Goal: Task Accomplishment & Management: Complete application form

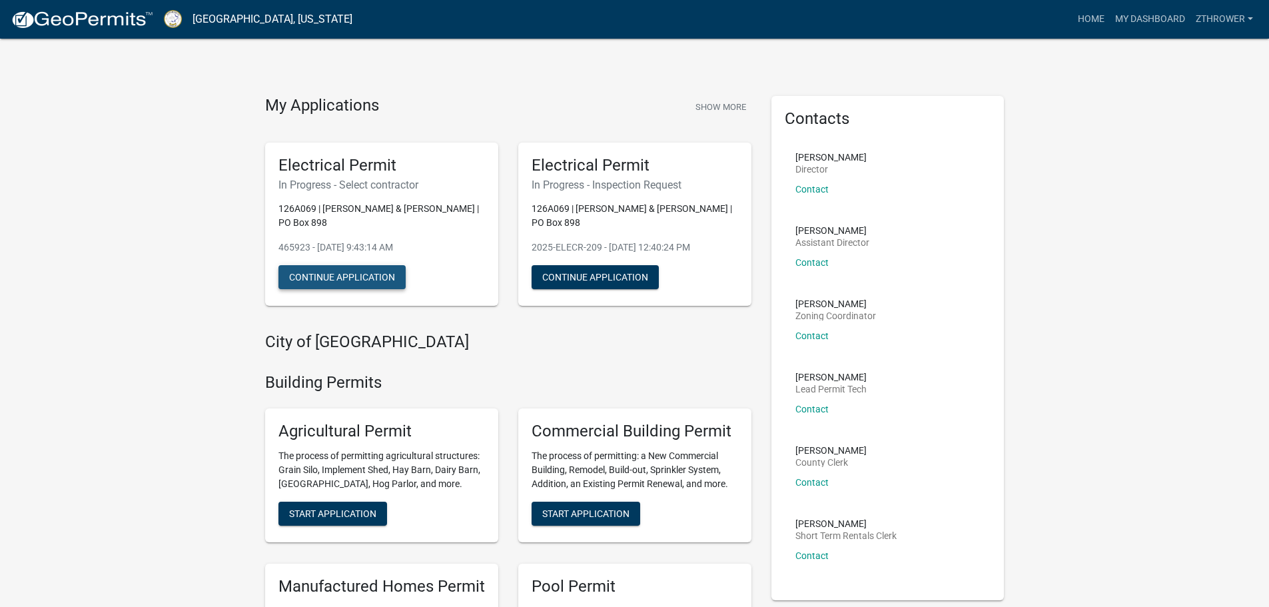
click at [353, 274] on button "Continue Application" at bounding box center [341, 277] width 127 height 24
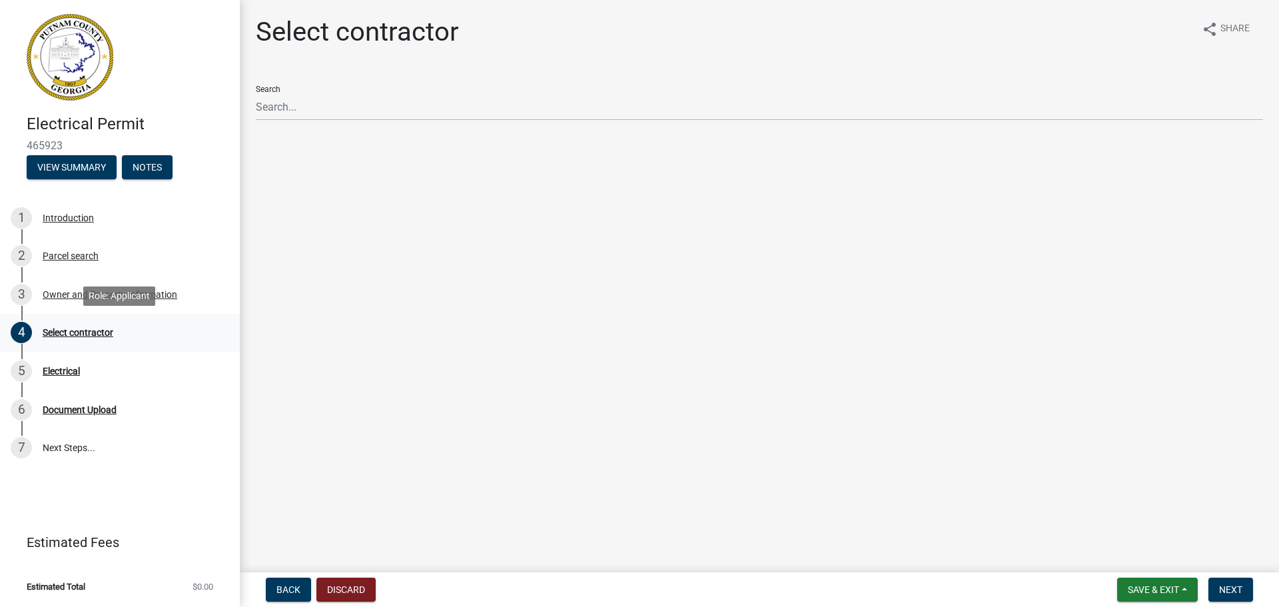
click at [57, 328] on div "Select contractor" at bounding box center [78, 332] width 71 height 9
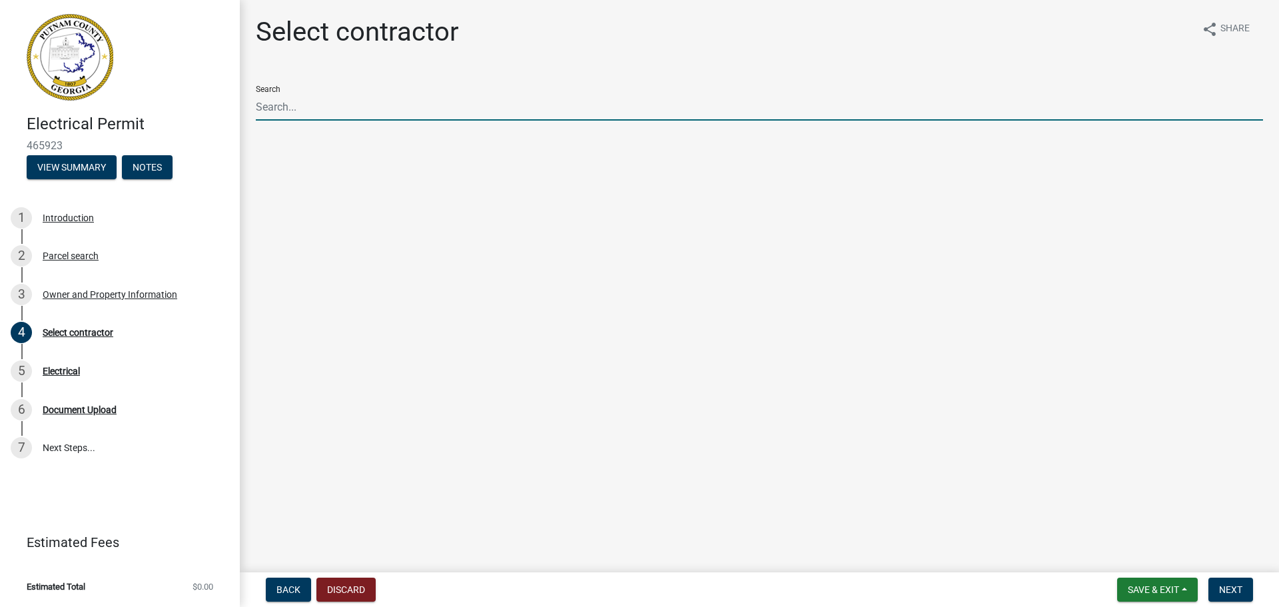
click at [311, 105] on input "Search" at bounding box center [759, 106] width 1007 height 27
type input "t"
type input "D"
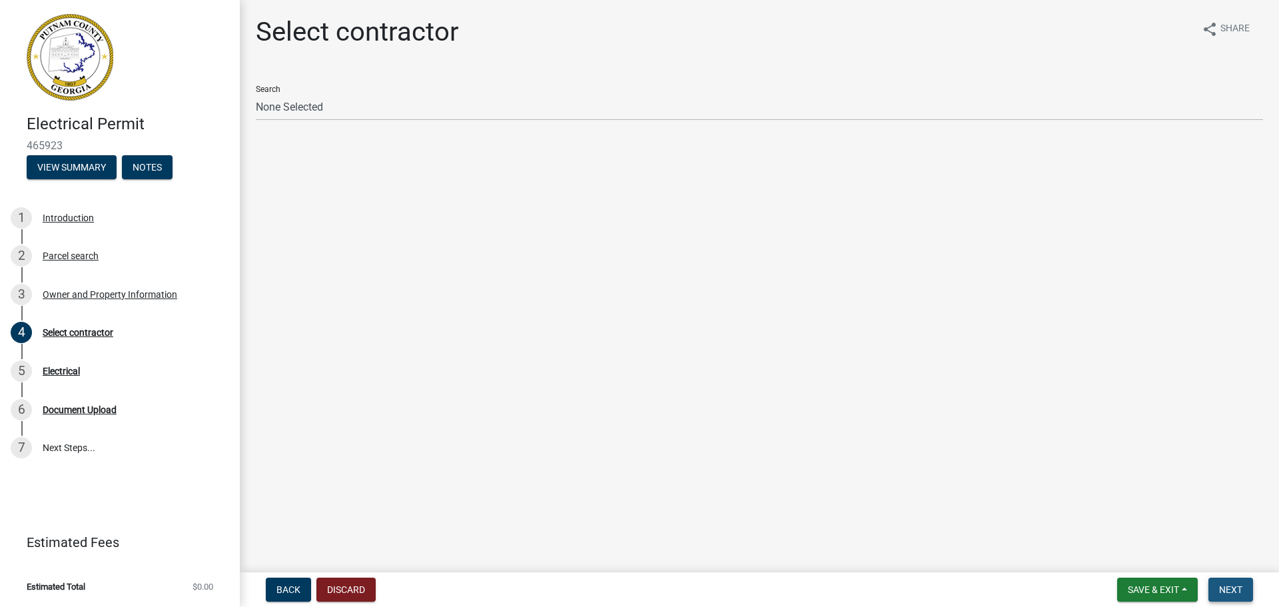
click at [1229, 588] on span "Next" at bounding box center [1230, 589] width 23 height 11
click at [1231, 588] on span "Next" at bounding box center [1230, 589] width 23 height 11
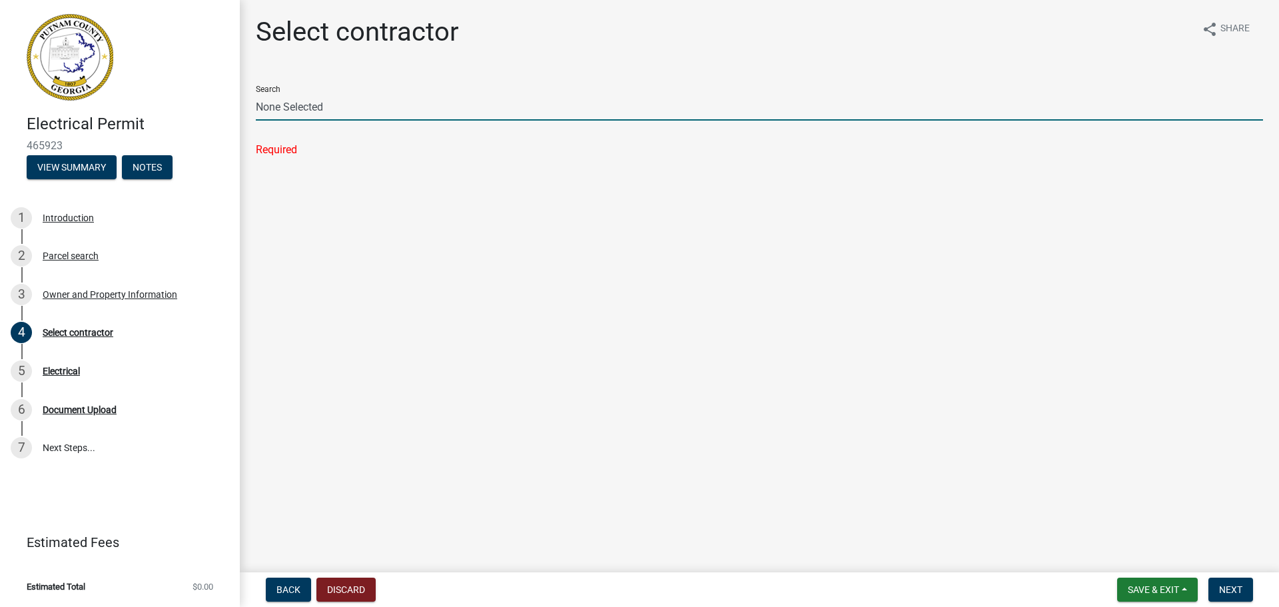
click at [371, 102] on input "None Selected" at bounding box center [759, 106] width 1007 height 27
drag, startPoint x: 371, startPoint y: 102, endPoint x: 147, endPoint y: 102, distance: 224.5
click at [147, 102] on div "Electrical Permit 465923 View Summary Notes 1 Introduction 2 Parcel search 3 Ow…" at bounding box center [639, 303] width 1279 height 607
type input "Thrower Electric"
click at [1234, 584] on span "Next" at bounding box center [1230, 589] width 23 height 11
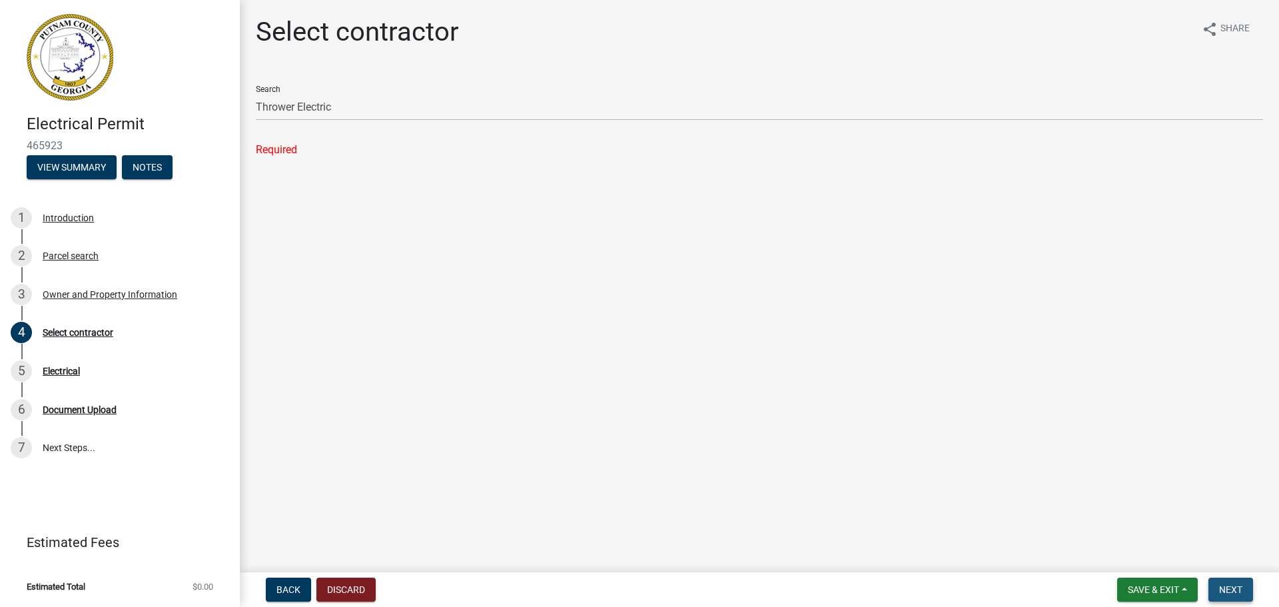
click at [1234, 584] on span "Next" at bounding box center [1230, 589] width 23 height 11
click at [562, 255] on main "Select contractor share Share Search Thrower Electric Required" at bounding box center [759, 283] width 1039 height 567
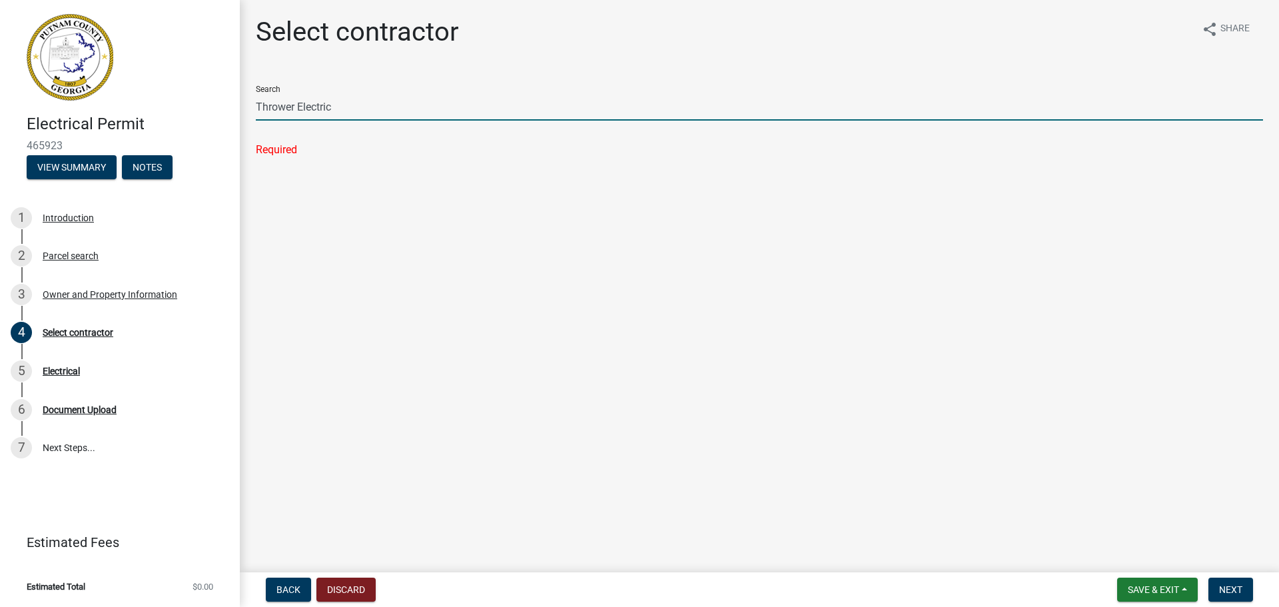
click at [461, 109] on input "Thrower Electric" at bounding box center [759, 106] width 1007 height 27
click at [1235, 105] on input "Thrower Electric" at bounding box center [759, 106] width 1007 height 27
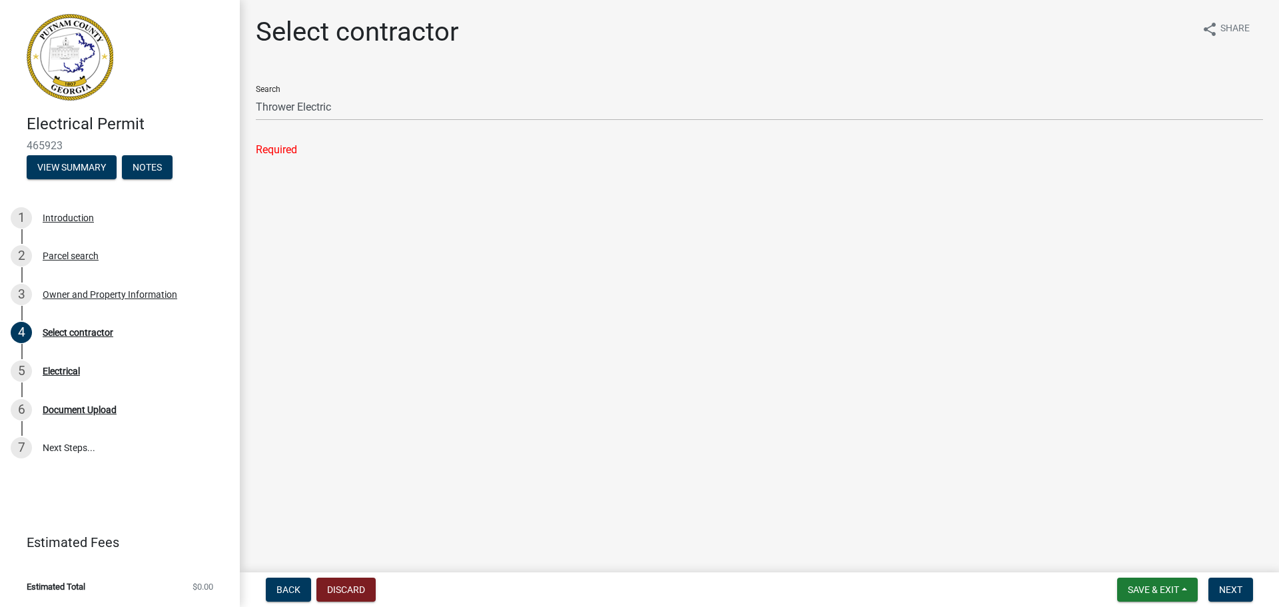
click at [276, 89] on div "Search Thrower Electric" at bounding box center [759, 98] width 1007 height 46
drag, startPoint x: 276, startPoint y: 89, endPoint x: 565, endPoint y: 76, distance: 289.5
click at [276, 89] on div "Search Thrower Electric" at bounding box center [759, 98] width 1007 height 46
click at [1215, 25] on icon "share" at bounding box center [1210, 29] width 16 height 16
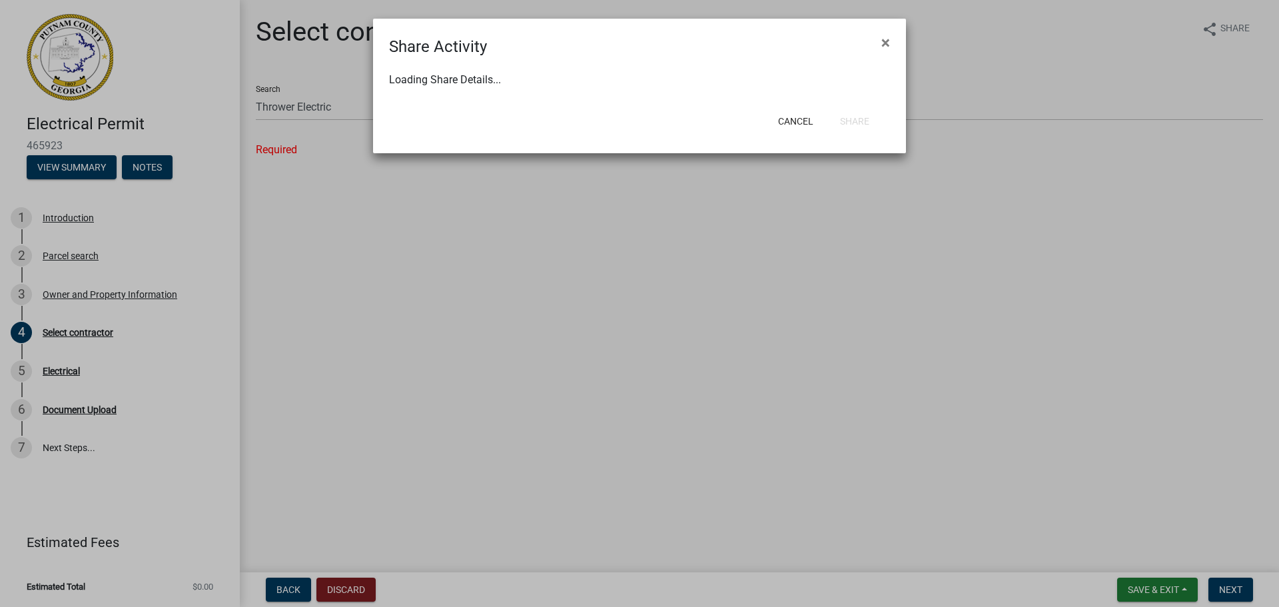
select select "1"
select select "0"
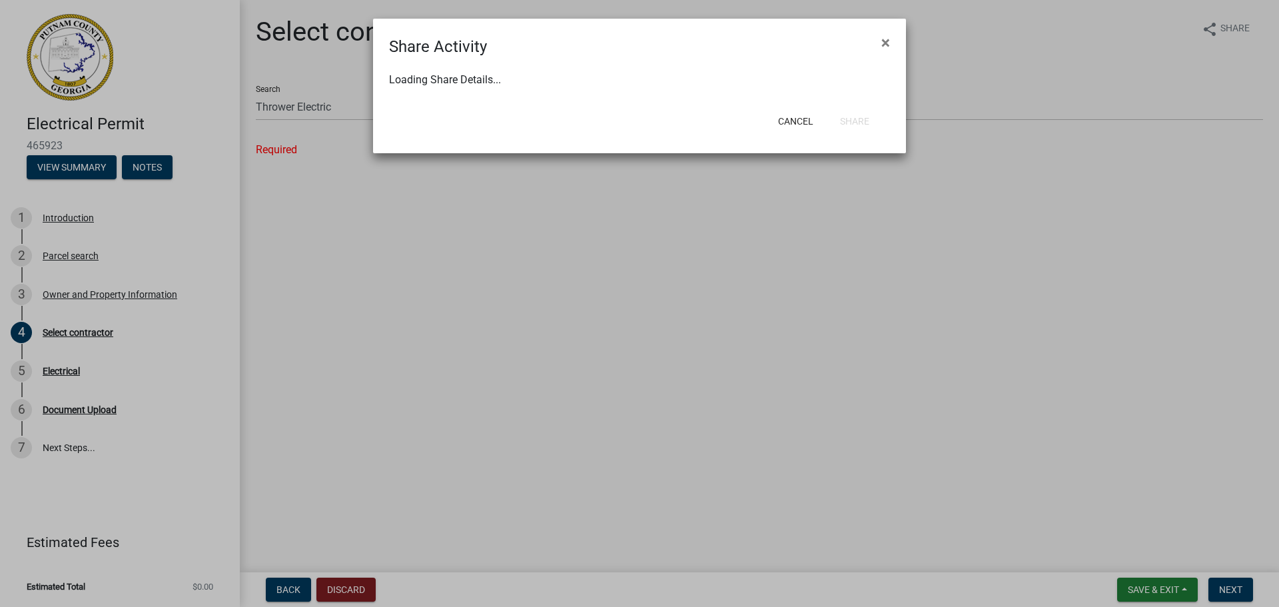
select select "0"
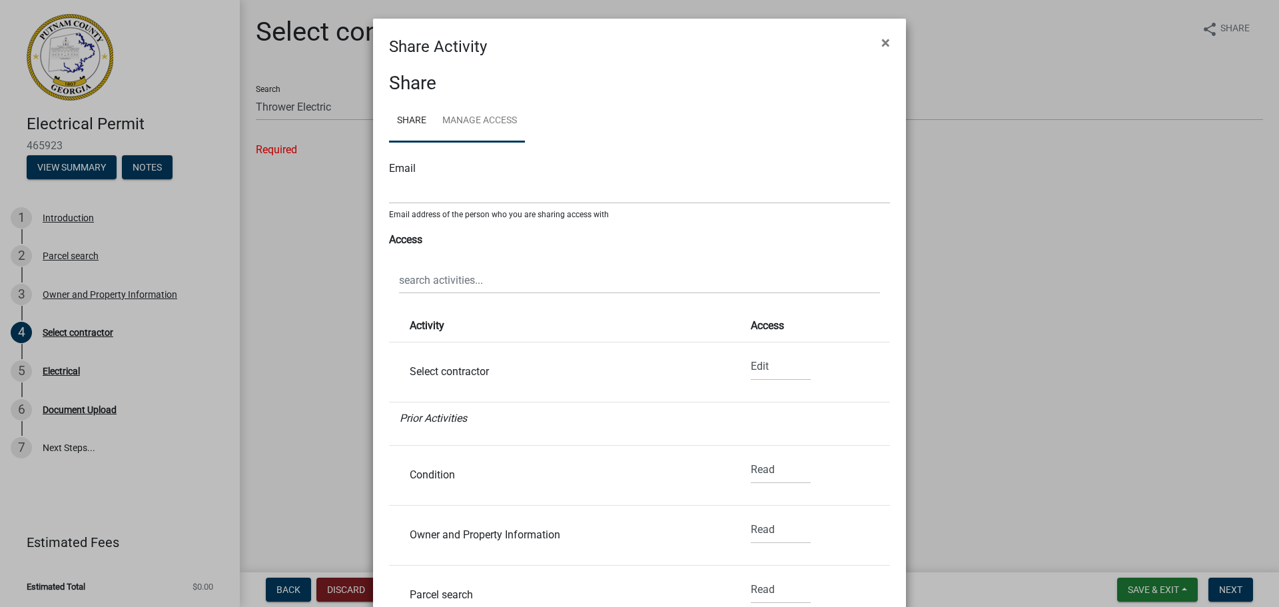
click at [480, 124] on link "Manage Access" at bounding box center [479, 121] width 91 height 43
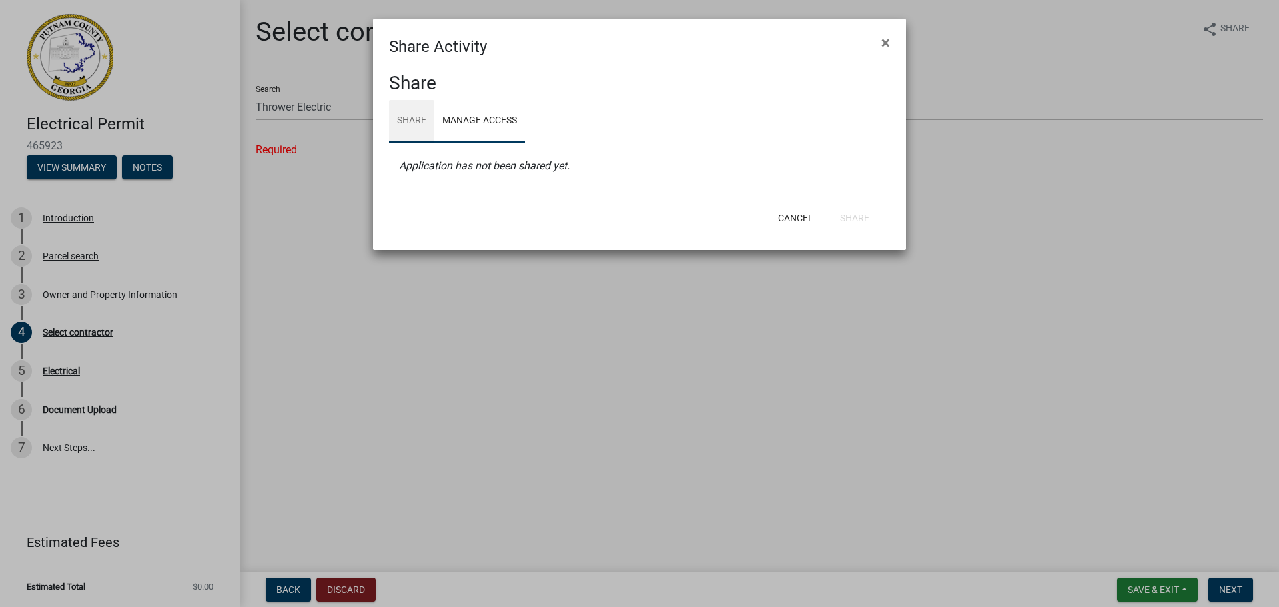
click at [406, 114] on link "Share" at bounding box center [411, 121] width 45 height 43
select select "1"
select select "0"
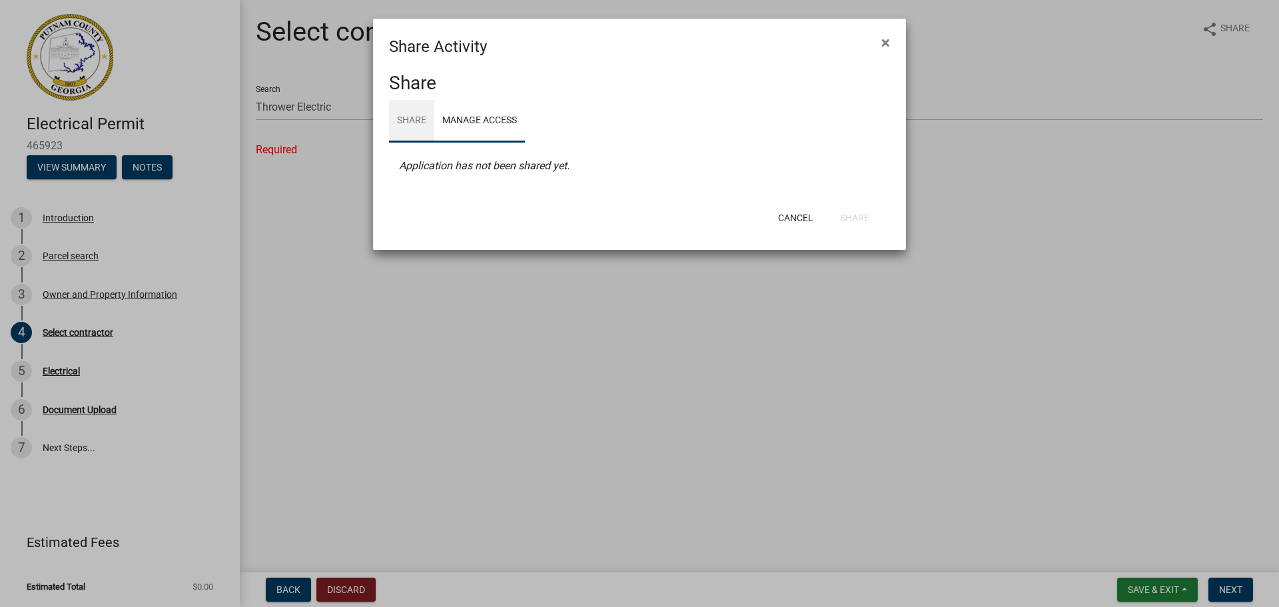
select select "0"
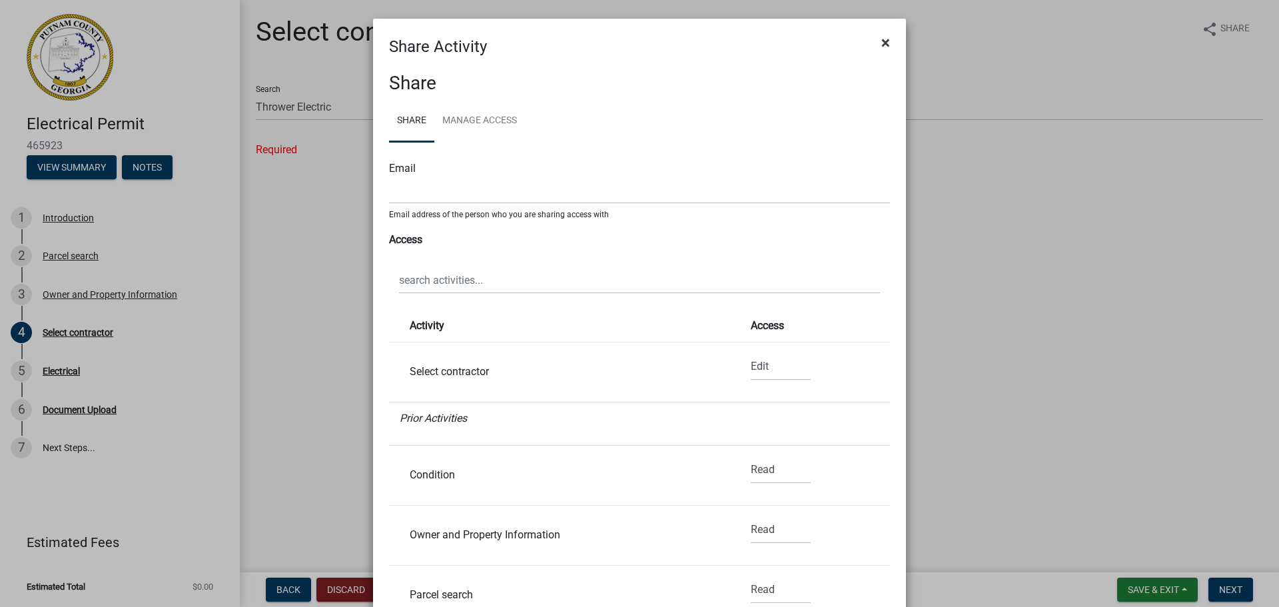
click at [881, 41] on span "×" at bounding box center [885, 42] width 9 height 19
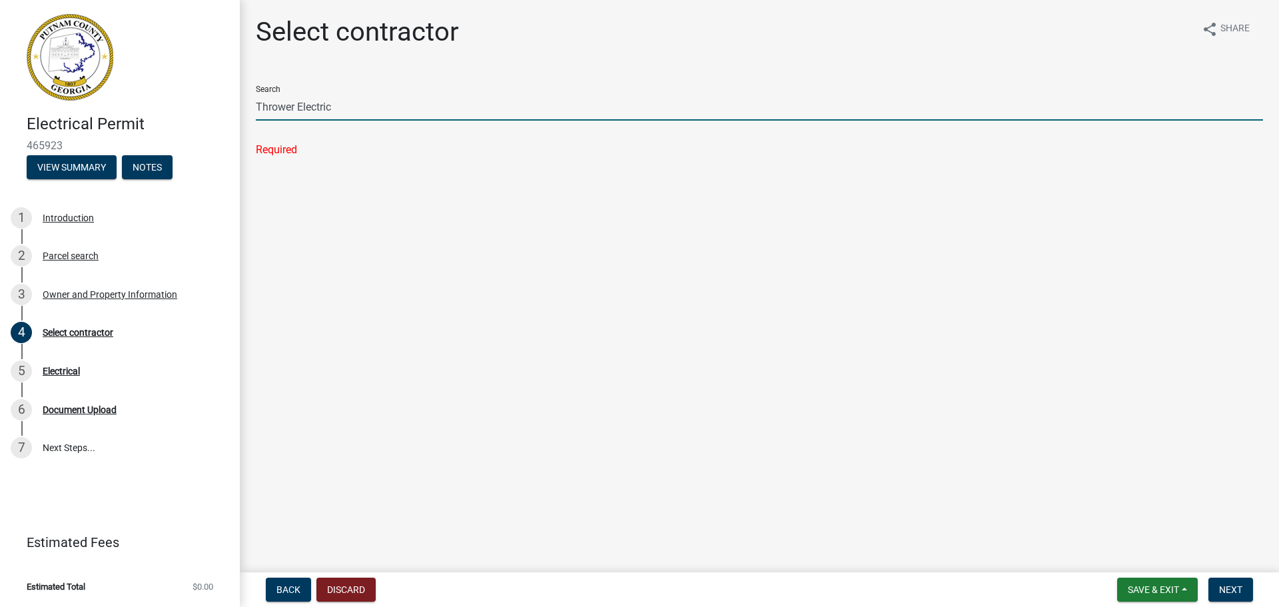
click at [367, 103] on input "Thrower Electric" at bounding box center [759, 106] width 1007 height 27
type input "T"
click at [1235, 587] on span "Next" at bounding box center [1230, 589] width 23 height 11
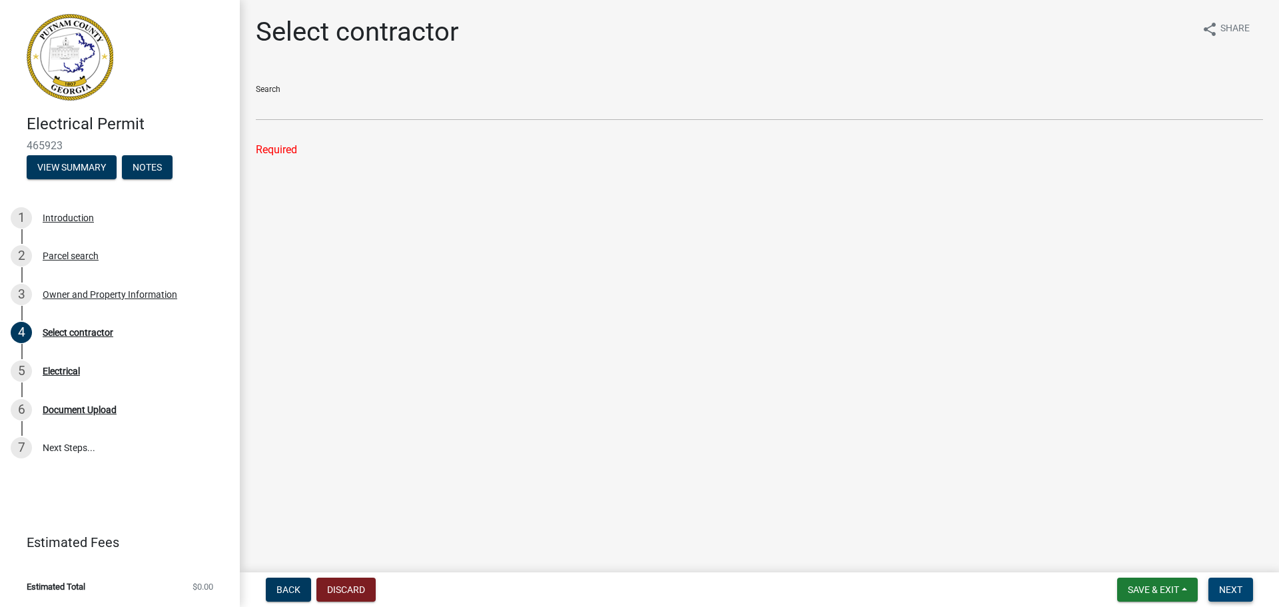
click at [1235, 587] on span "Next" at bounding box center [1230, 589] width 23 height 11
click at [1236, 586] on span "Next" at bounding box center [1230, 589] width 23 height 11
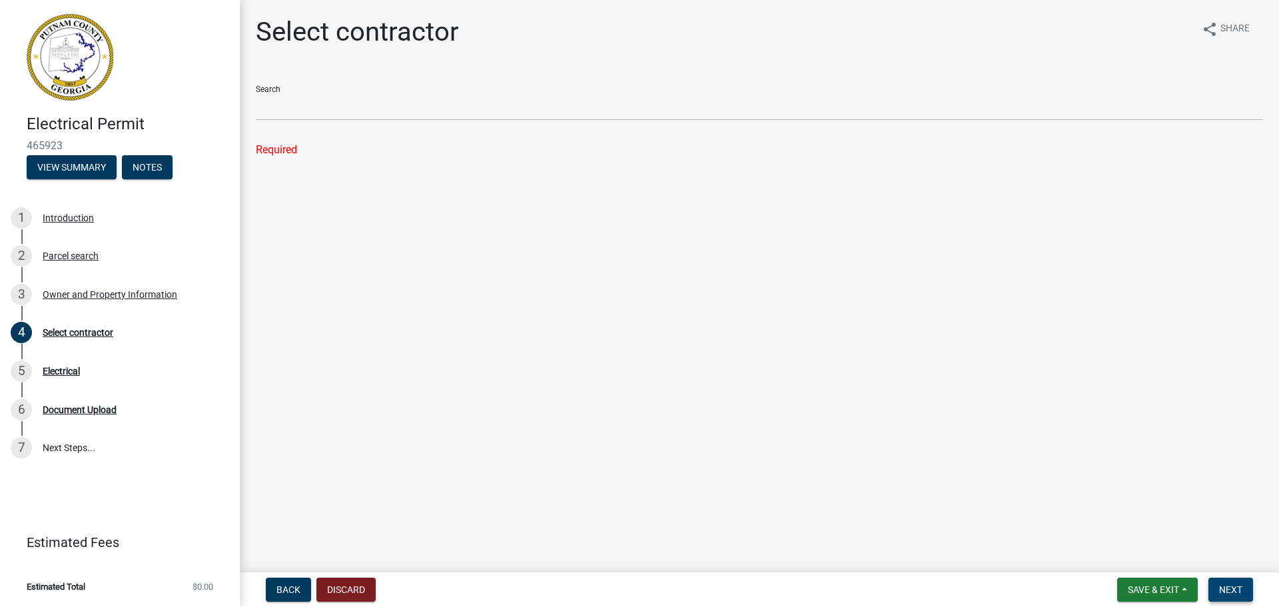
click at [1225, 590] on span "Next" at bounding box center [1230, 589] width 23 height 11
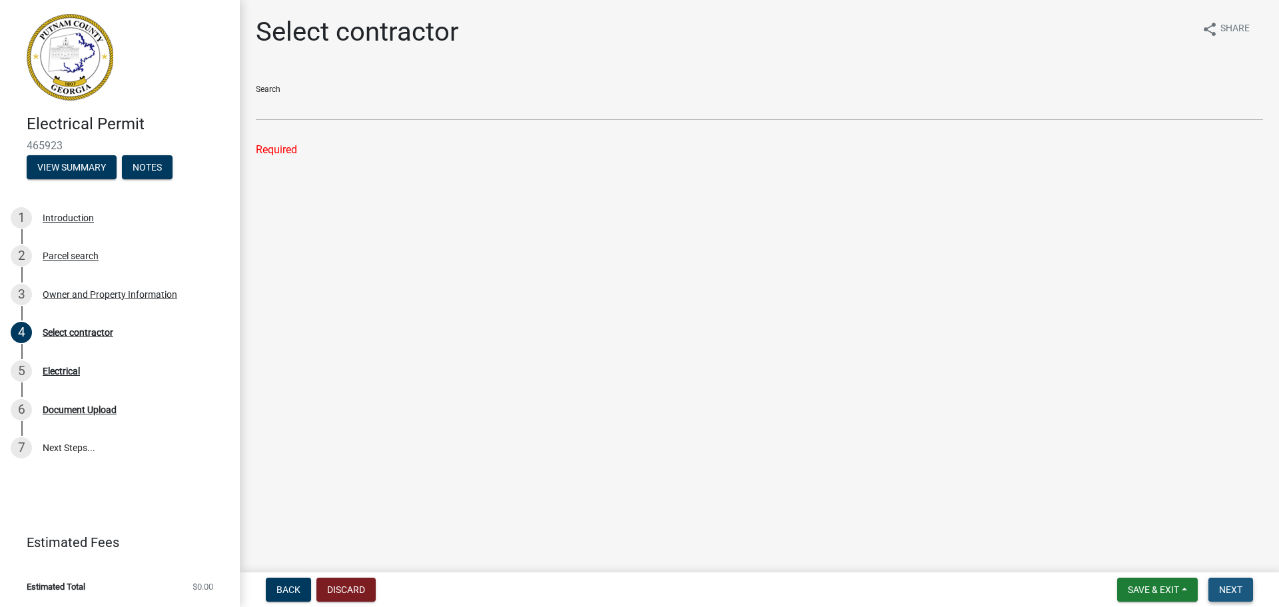
click at [1225, 590] on span "Next" at bounding box center [1230, 589] width 23 height 11
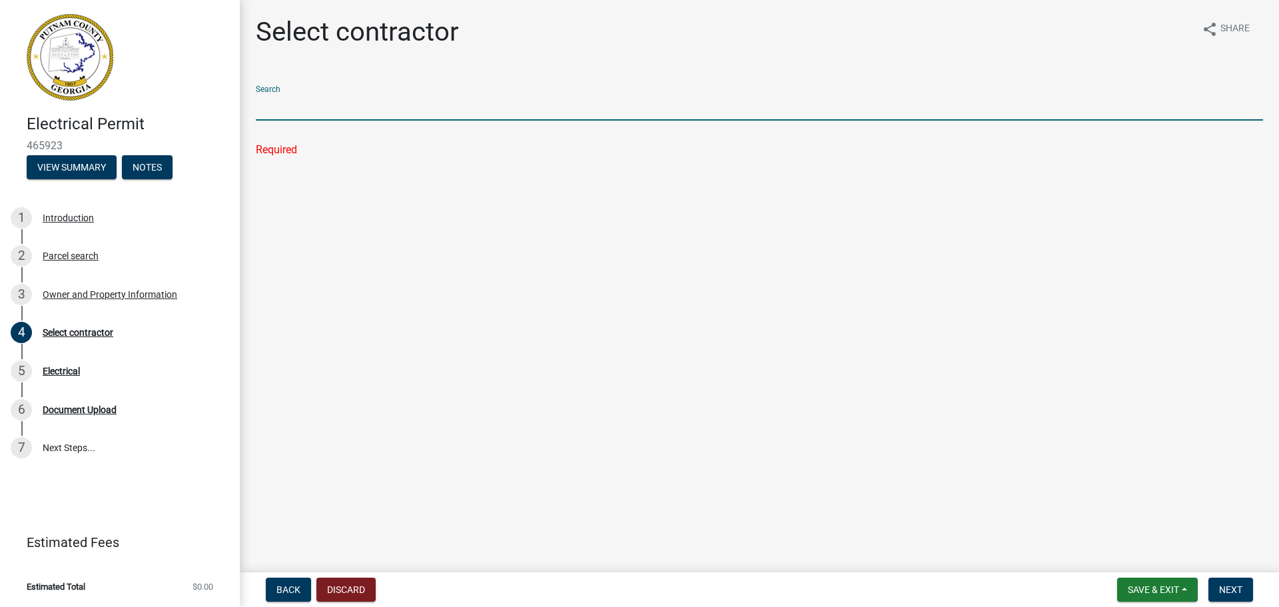
click at [544, 111] on input "Search" at bounding box center [759, 106] width 1007 height 27
drag, startPoint x: 544, startPoint y: 111, endPoint x: 1105, endPoint y: 117, distance: 561.0
click at [566, 113] on input "Search" at bounding box center [759, 106] width 1007 height 27
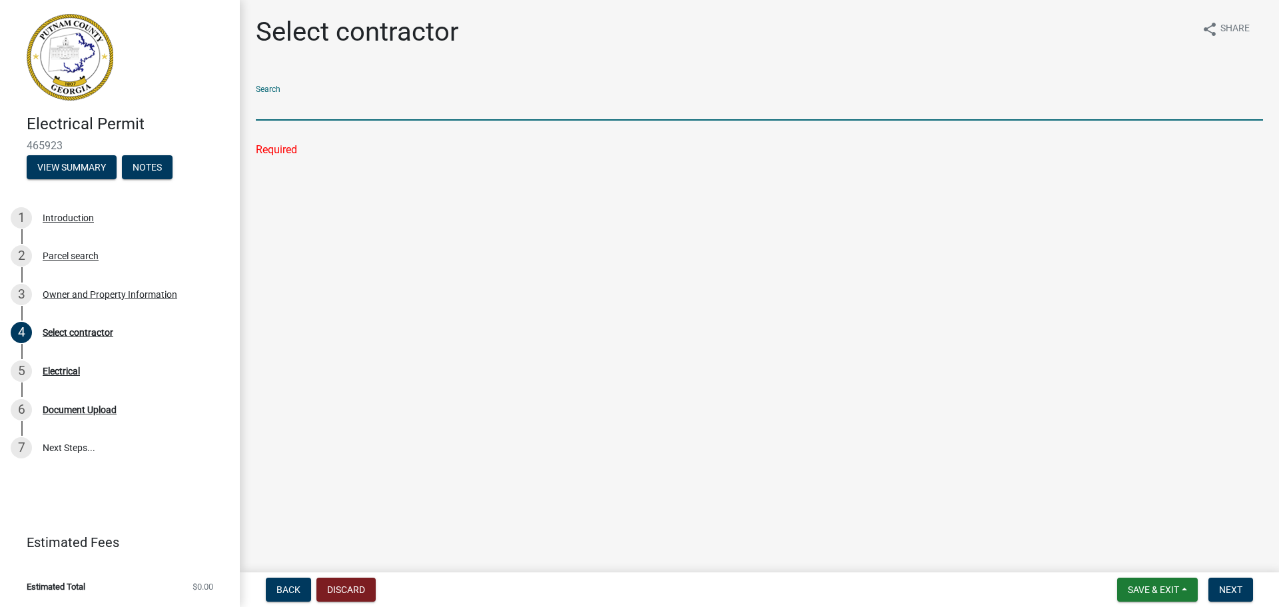
click at [1261, 118] on input "Search" at bounding box center [759, 106] width 1007 height 27
click at [704, 110] on input "Search" at bounding box center [759, 106] width 1007 height 27
type input "Electrical"
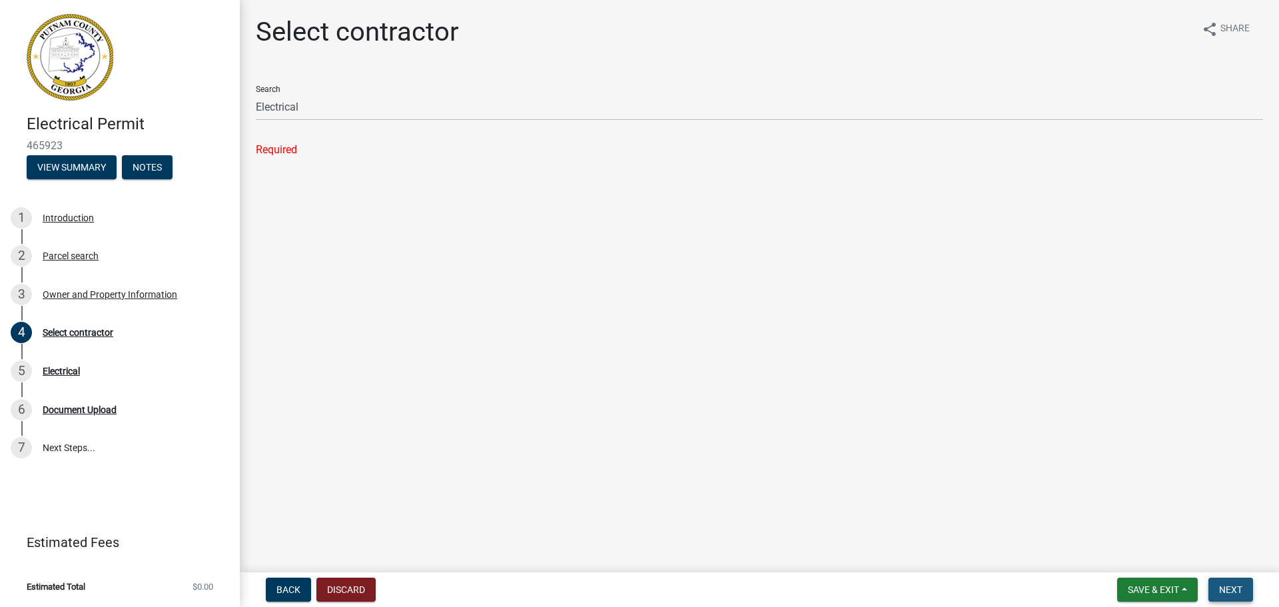
click at [1225, 588] on span "Next" at bounding box center [1230, 589] width 23 height 11
click at [479, 204] on main "Select contractor share Share Search Electrical Required" at bounding box center [759, 283] width 1039 height 567
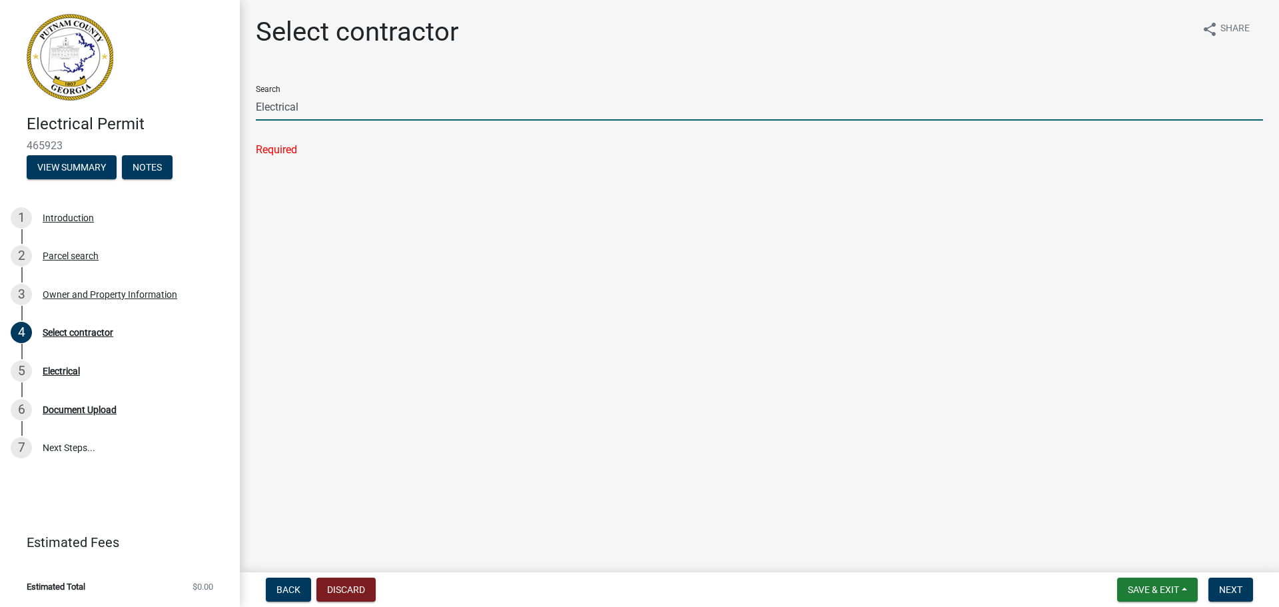
click at [710, 119] on input "Electrical" at bounding box center [759, 106] width 1007 height 27
click at [710, 112] on input "Electrical" at bounding box center [759, 106] width 1007 height 27
click at [710, 109] on input "Electrical" at bounding box center [759, 106] width 1007 height 27
click at [710, 108] on input "Electrical" at bounding box center [759, 106] width 1007 height 27
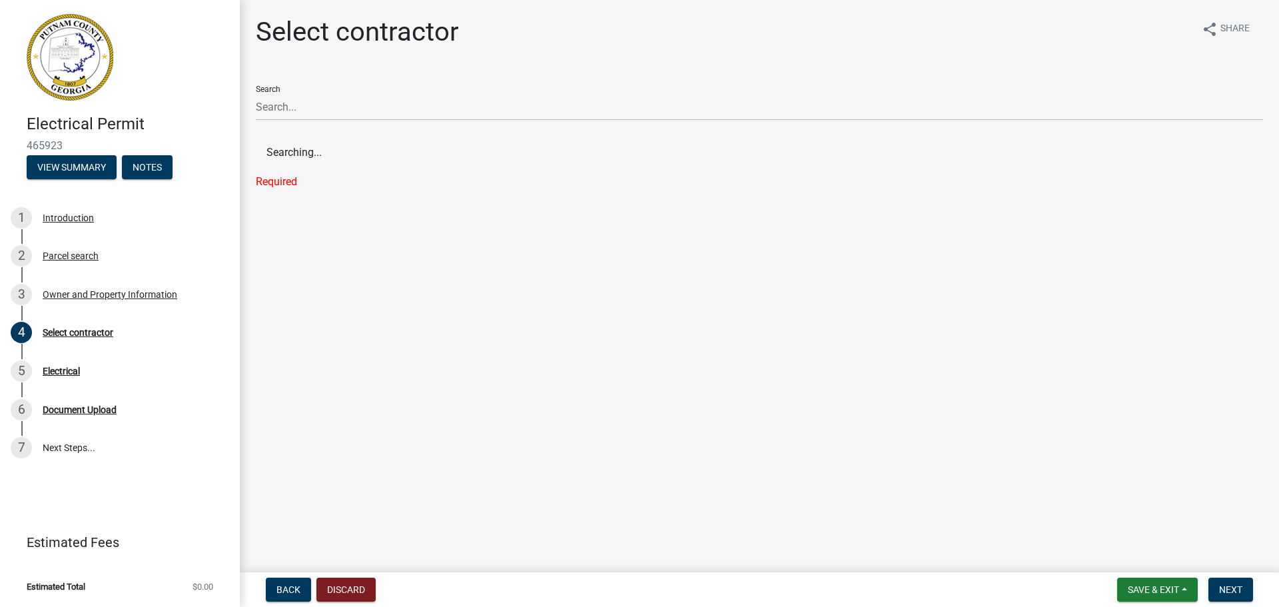
click at [638, 313] on main "Select contractor share Share Search Searching... Required" at bounding box center [759, 283] width 1039 height 567
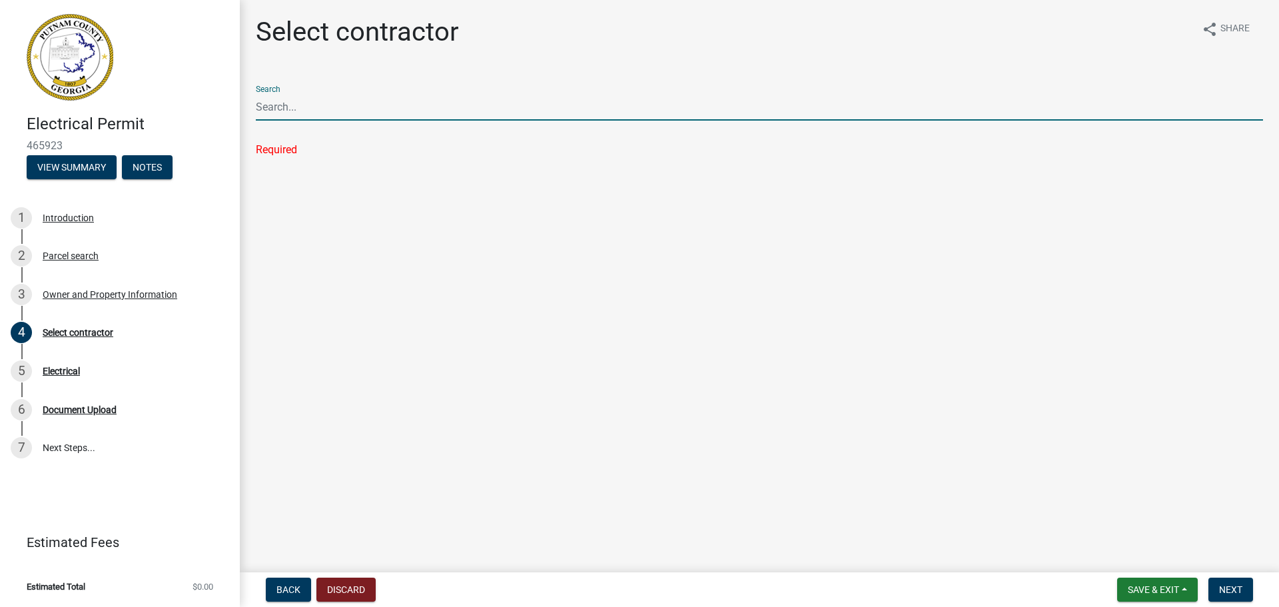
click at [363, 108] on input "Search" at bounding box center [759, 106] width 1007 height 27
click at [360, 109] on input "Thrower Electric" at bounding box center [759, 106] width 1007 height 27
type input "T"
click at [263, 153] on div "Required" at bounding box center [759, 150] width 1007 height 16
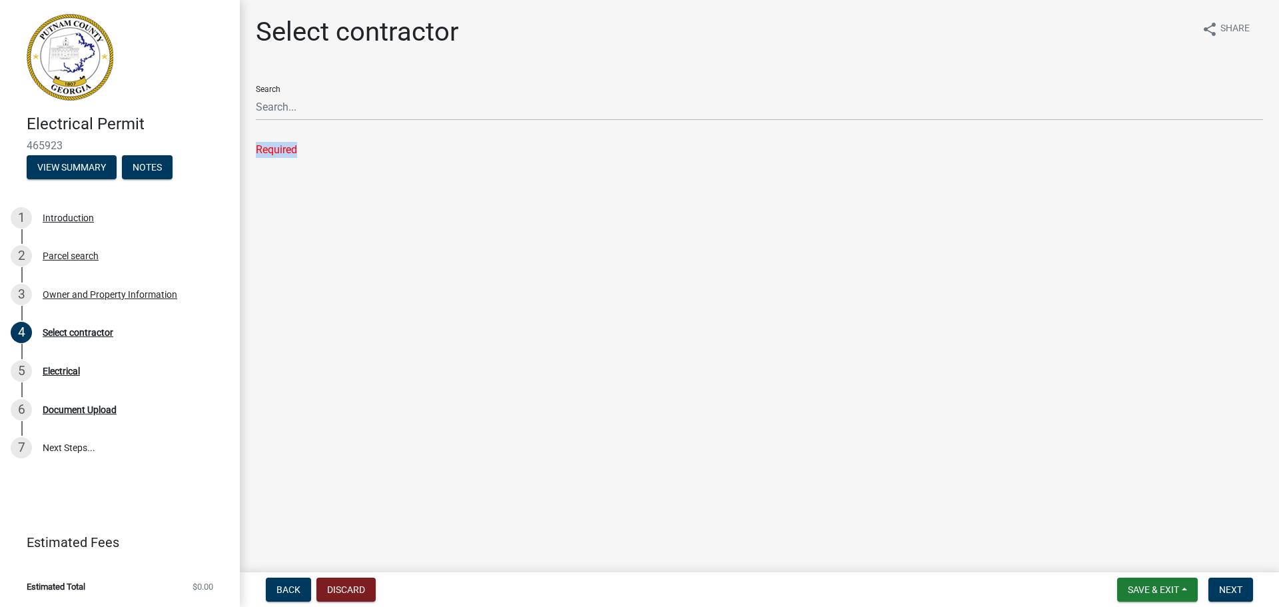
drag, startPoint x: 263, startPoint y: 153, endPoint x: 467, endPoint y: 214, distance: 213.5
click at [379, 205] on main "Select contractor share Share Search Required" at bounding box center [759, 283] width 1039 height 567
click at [456, 56] on div "Select contractor" at bounding box center [357, 37] width 203 height 43
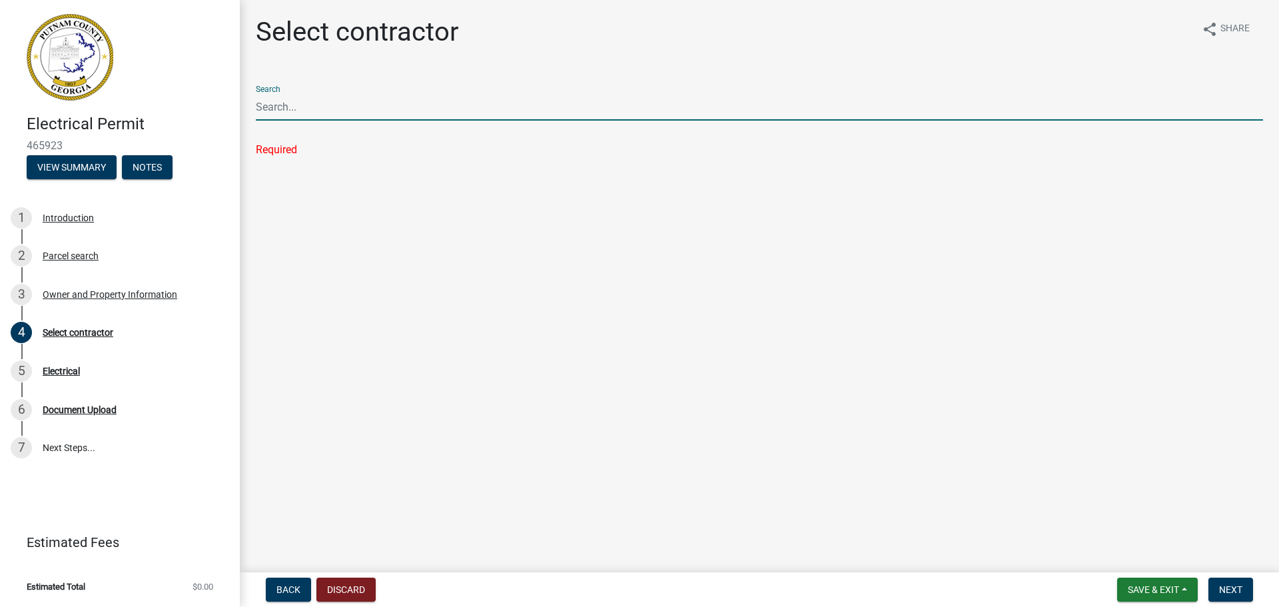
click at [440, 113] on input "Search" at bounding box center [759, 106] width 1007 height 27
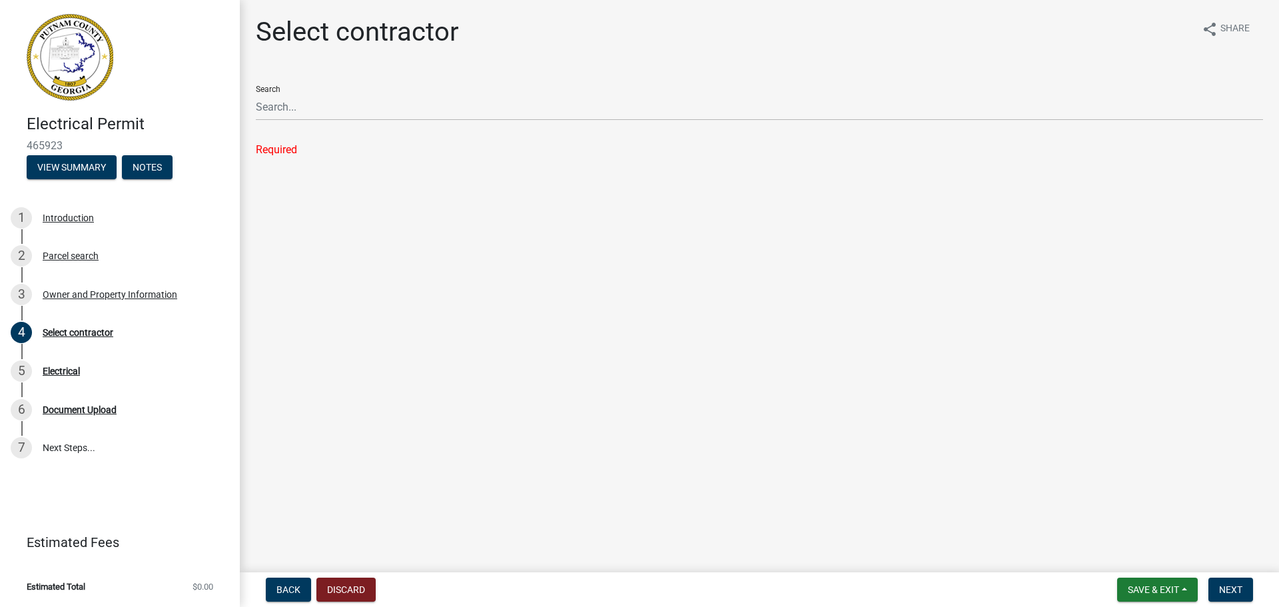
click at [372, 470] on main "Select contractor share Share Search Required" at bounding box center [759, 283] width 1039 height 567
click at [528, 457] on main "Select contractor share Share Search Required" at bounding box center [759, 283] width 1039 height 567
click at [350, 596] on button "Discard" at bounding box center [345, 590] width 59 height 24
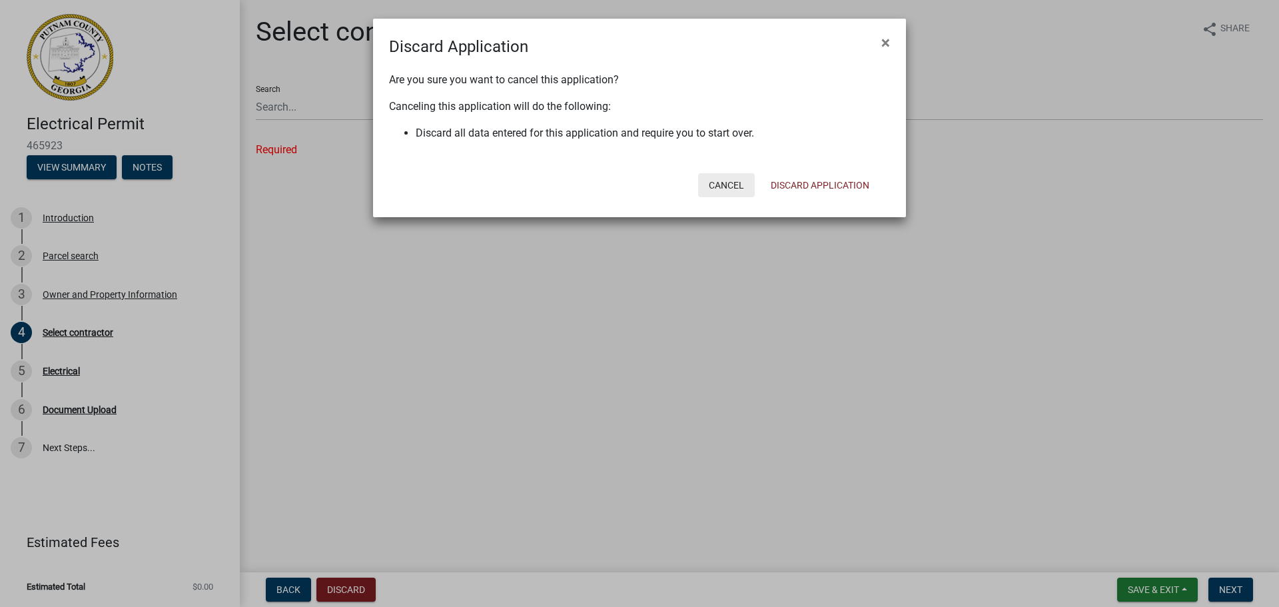
click at [718, 188] on button "Cancel" at bounding box center [726, 185] width 57 height 24
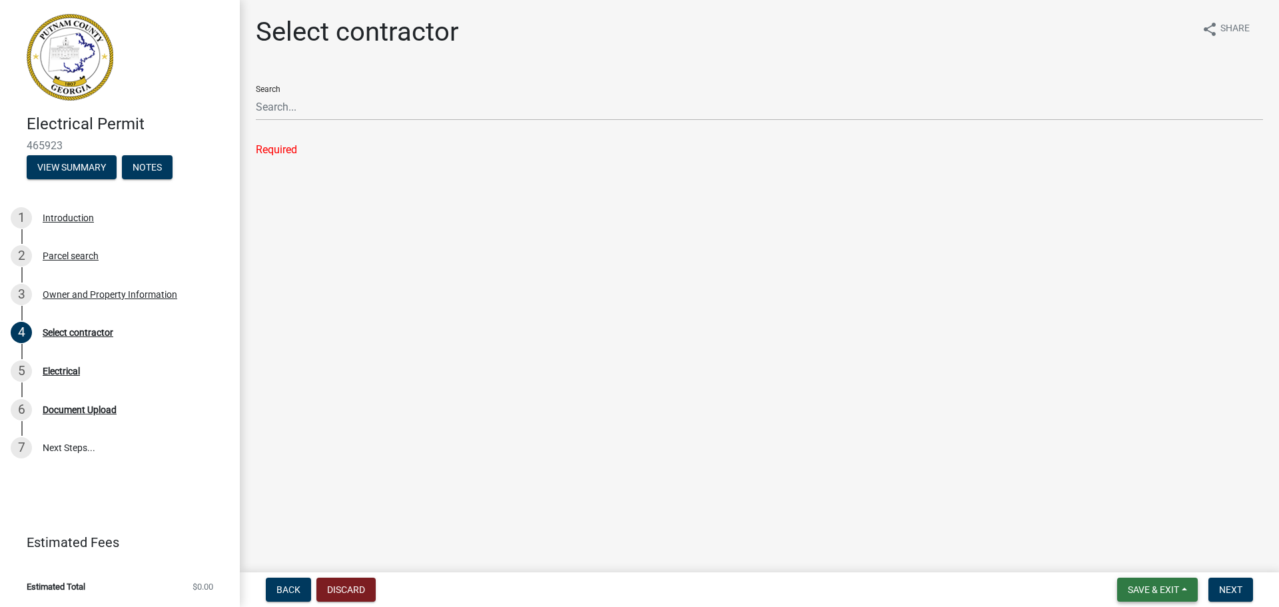
click at [1185, 584] on button "Save & Exit" at bounding box center [1157, 590] width 81 height 24
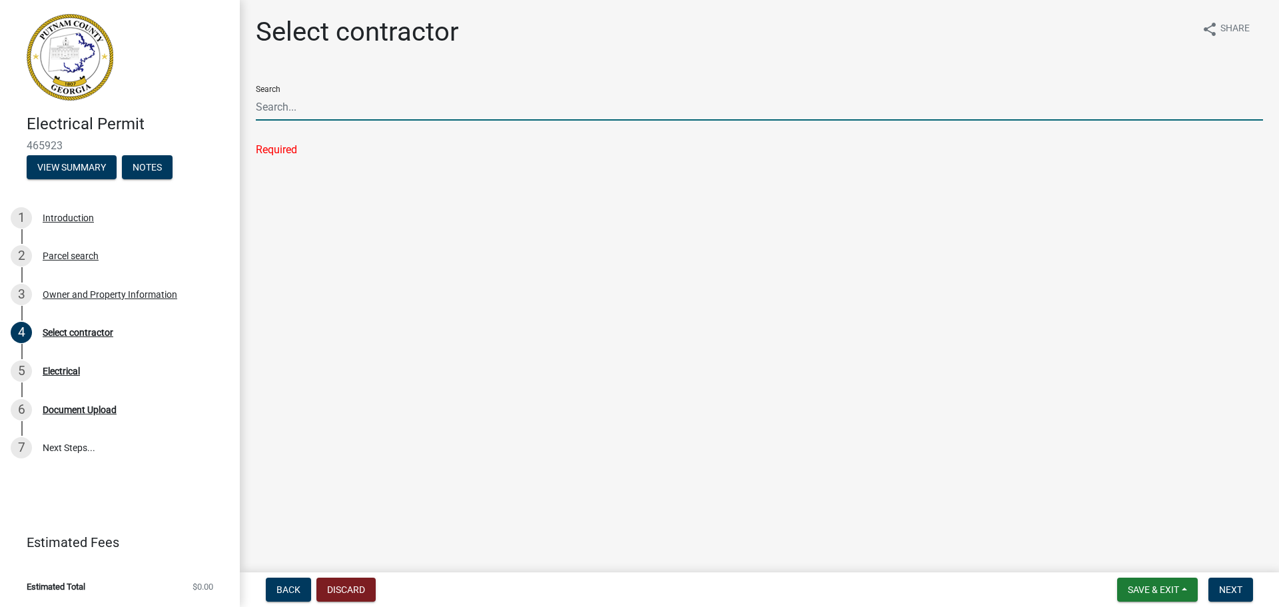
click at [546, 106] on input "Search" at bounding box center [759, 106] width 1007 height 27
type input "d"
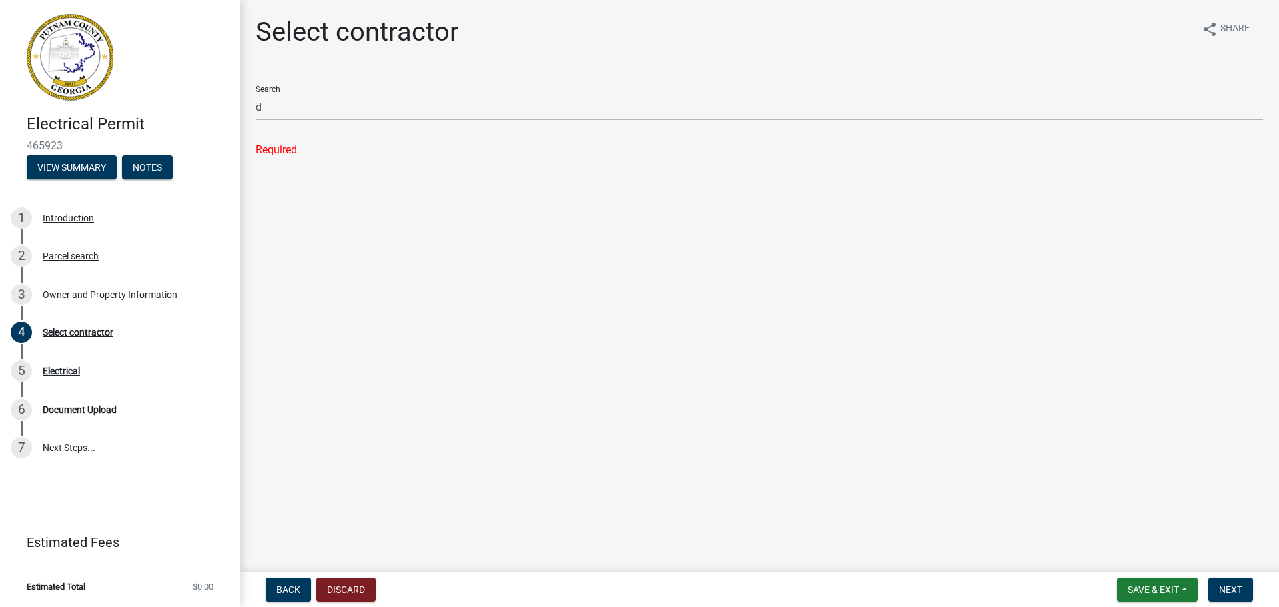
drag, startPoint x: 642, startPoint y: 290, endPoint x: 896, endPoint y: 338, distance: 259.0
click at [654, 286] on main "Select contractor share Share Search d Required" at bounding box center [759, 283] width 1039 height 567
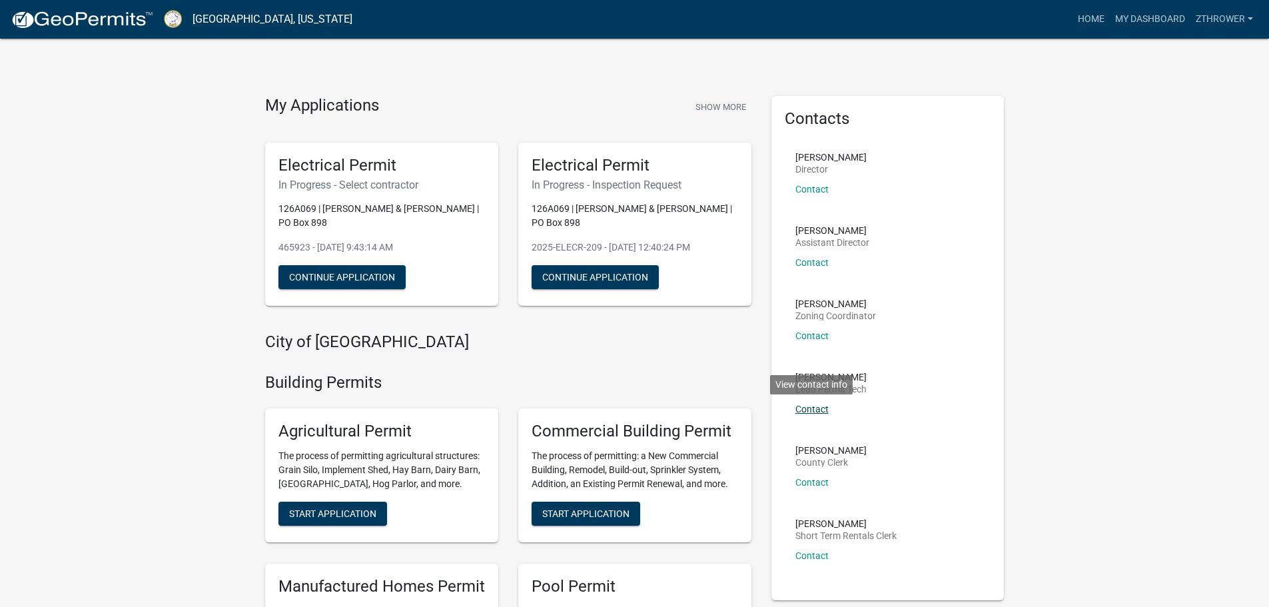
click at [805, 406] on link "Contact" at bounding box center [812, 409] width 33 height 11
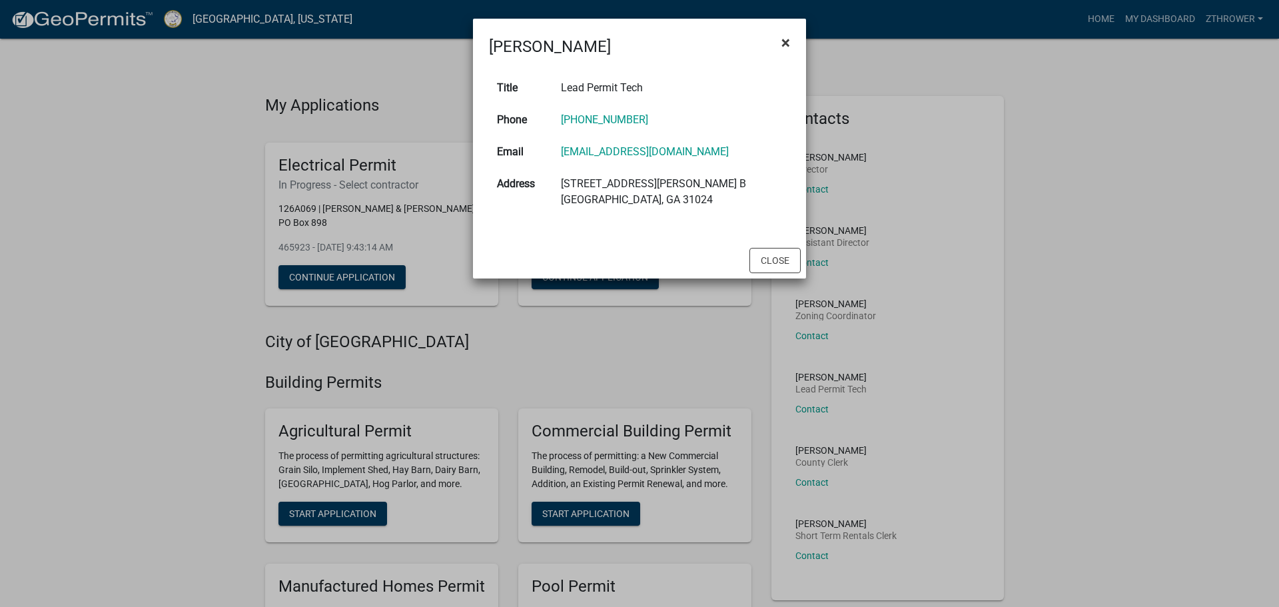
click at [784, 40] on span "×" at bounding box center [786, 42] width 9 height 19
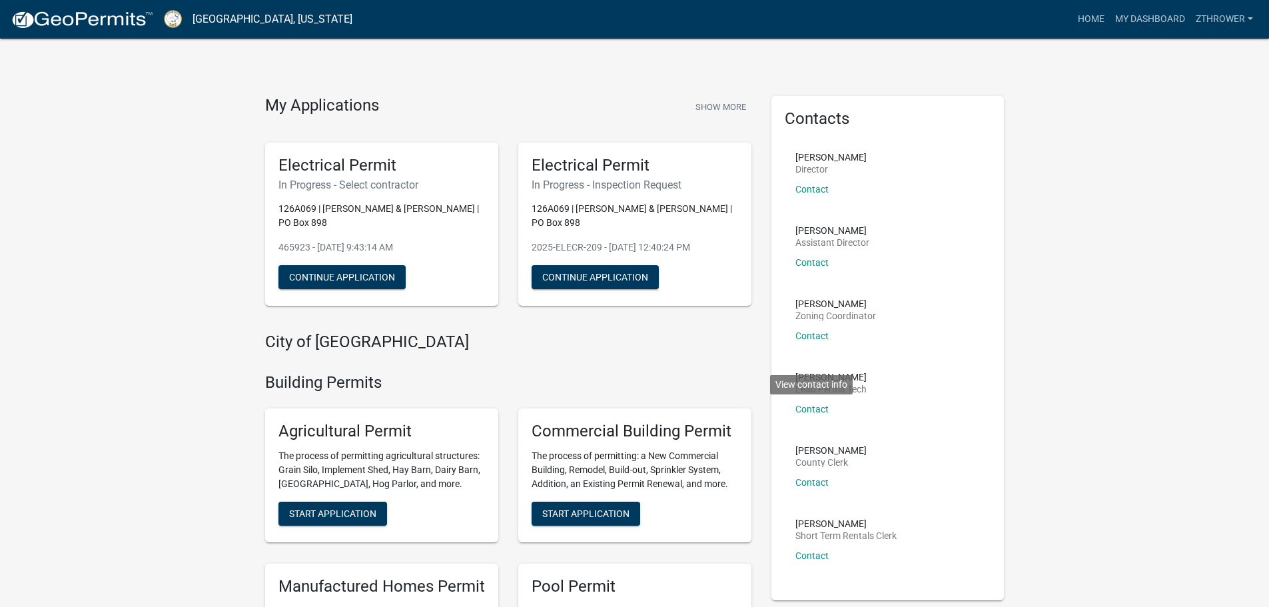
click at [664, 179] on h6 "In Progress - Inspection Request" at bounding box center [635, 185] width 207 height 13
click at [606, 277] on button "Continue Application" at bounding box center [595, 277] width 127 height 24
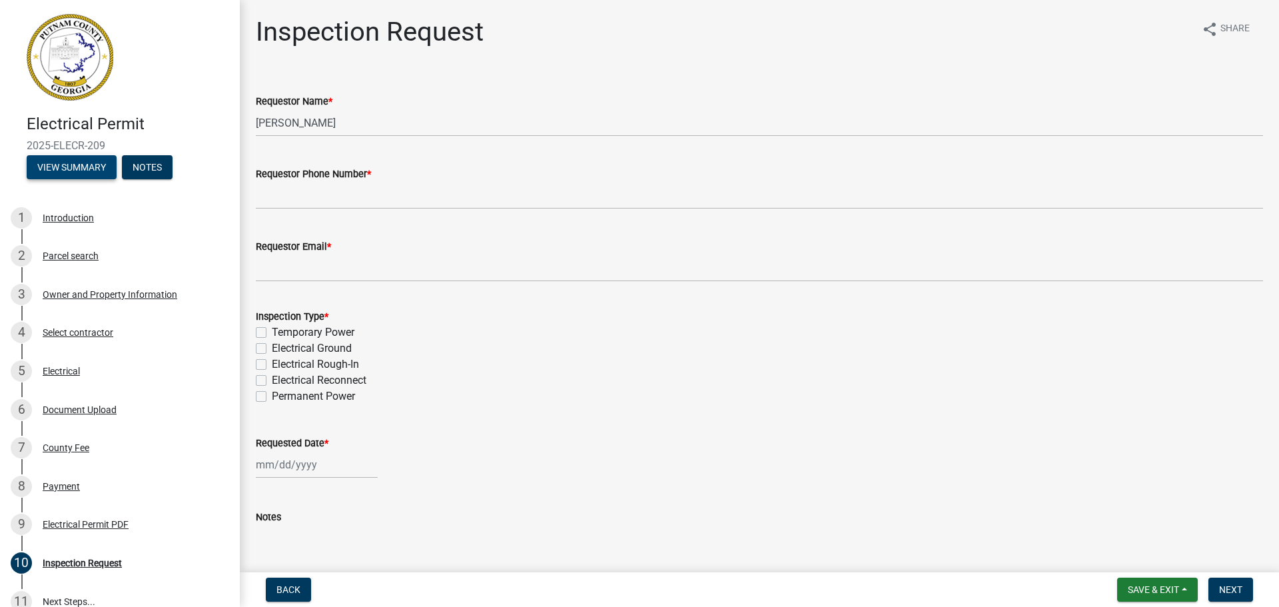
click at [51, 171] on button "View Summary" at bounding box center [72, 167] width 90 height 24
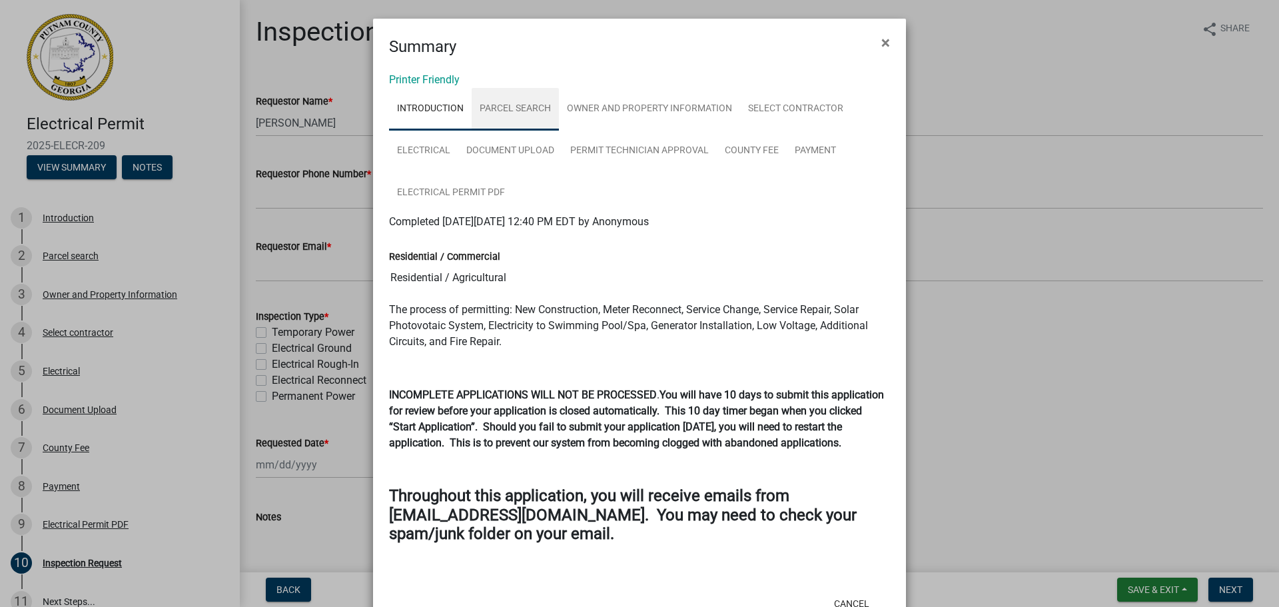
click at [500, 113] on link "Parcel search" at bounding box center [515, 109] width 87 height 43
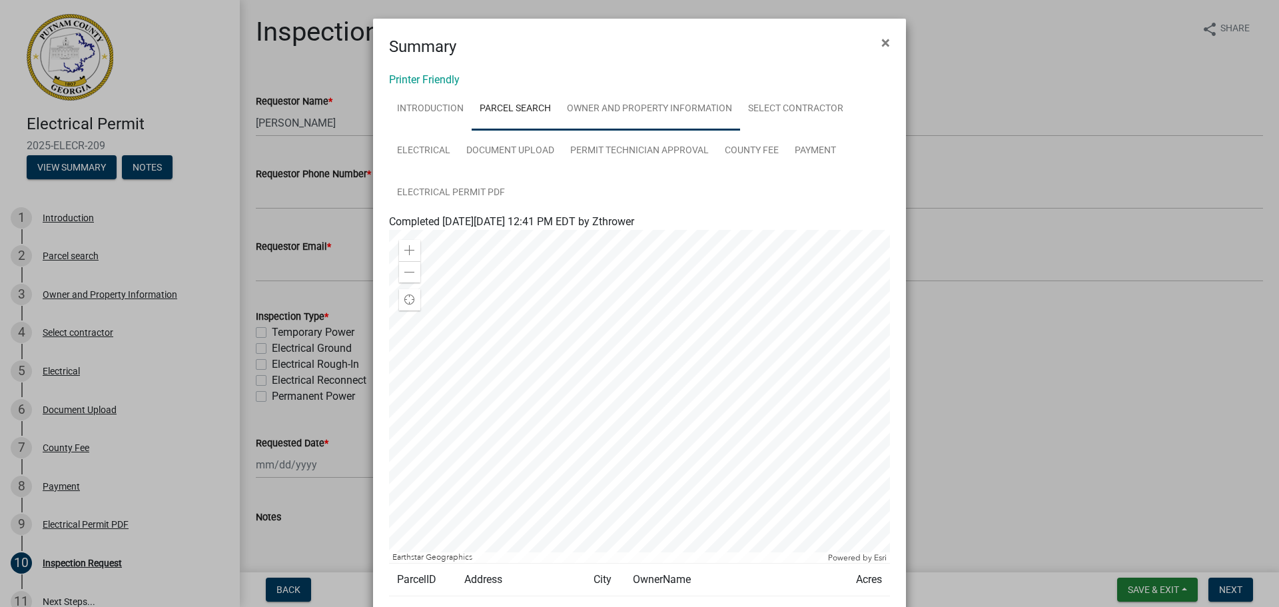
click at [645, 109] on link "Owner and Property Information" at bounding box center [649, 109] width 181 height 43
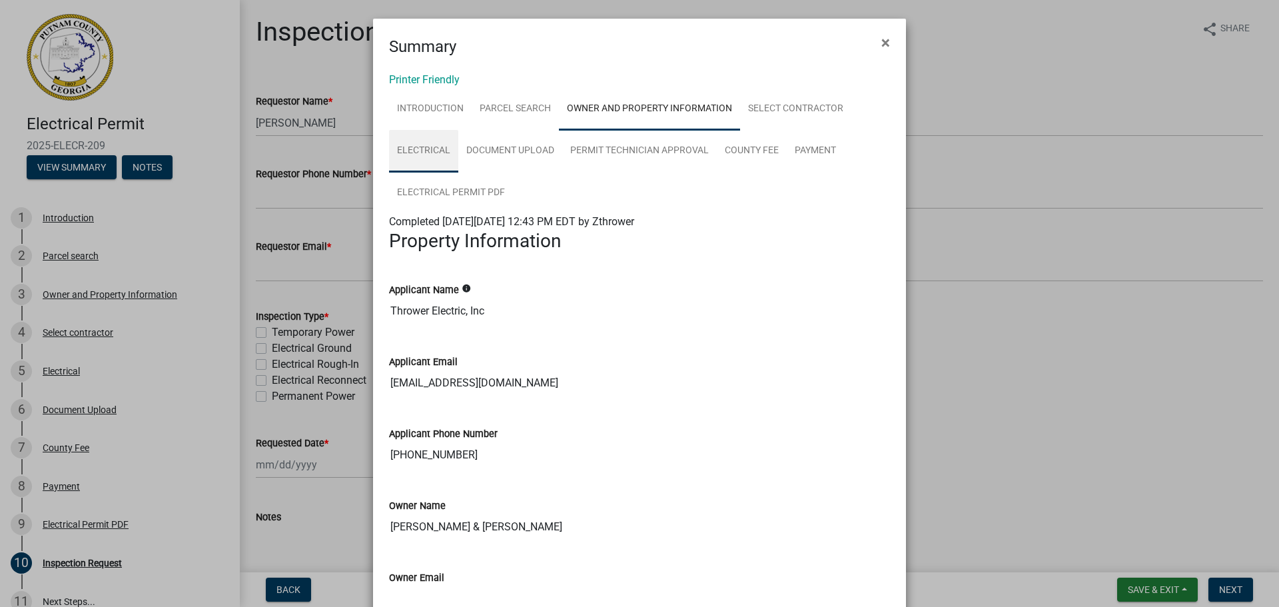
click at [420, 146] on link "Electrical" at bounding box center [423, 151] width 69 height 43
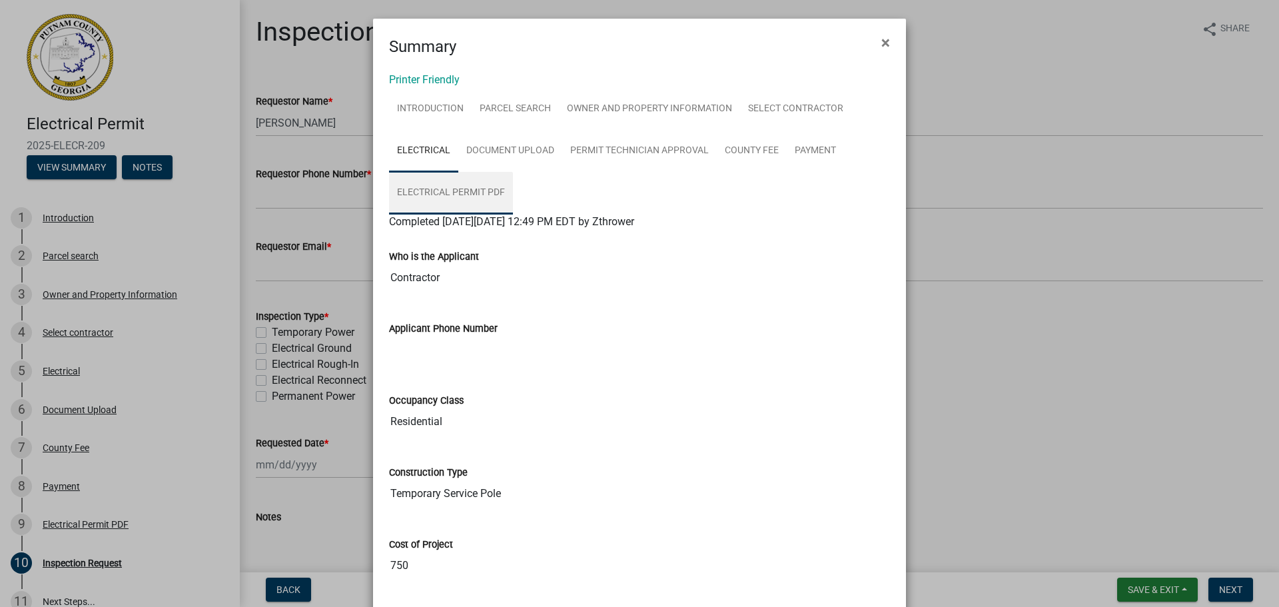
click at [444, 195] on link "Electrical Permit PDF" at bounding box center [451, 193] width 124 height 43
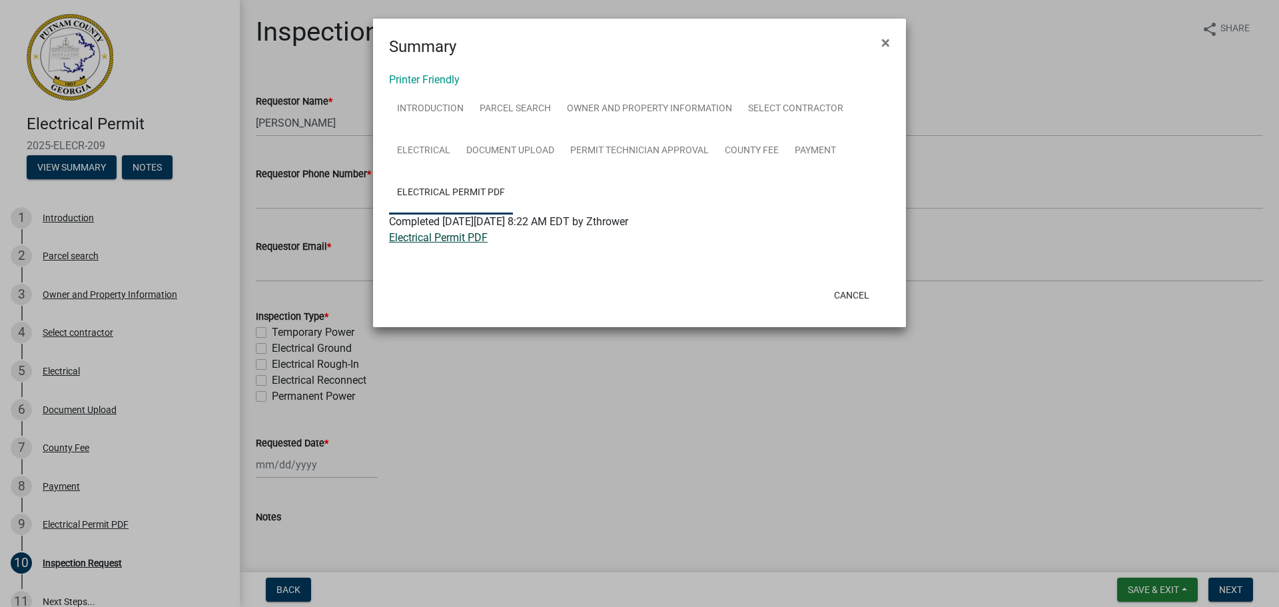
click at [472, 238] on link "Electrical Permit PDF" at bounding box center [438, 237] width 99 height 13
click at [883, 41] on span "×" at bounding box center [885, 42] width 9 height 19
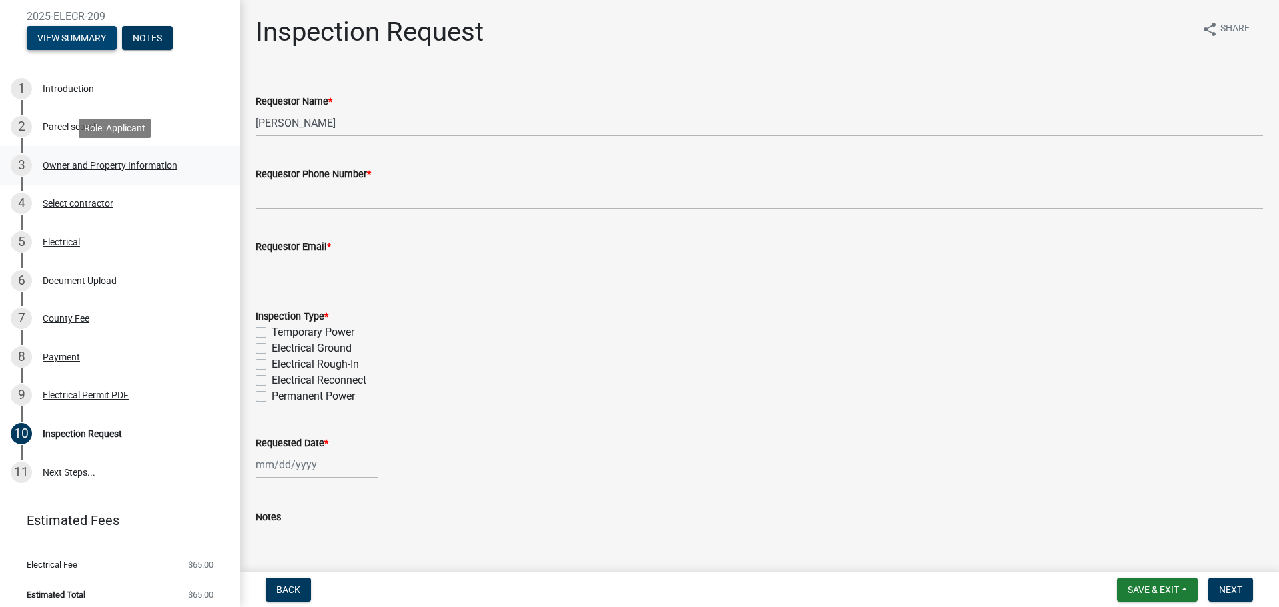
scroll to position [137, 0]
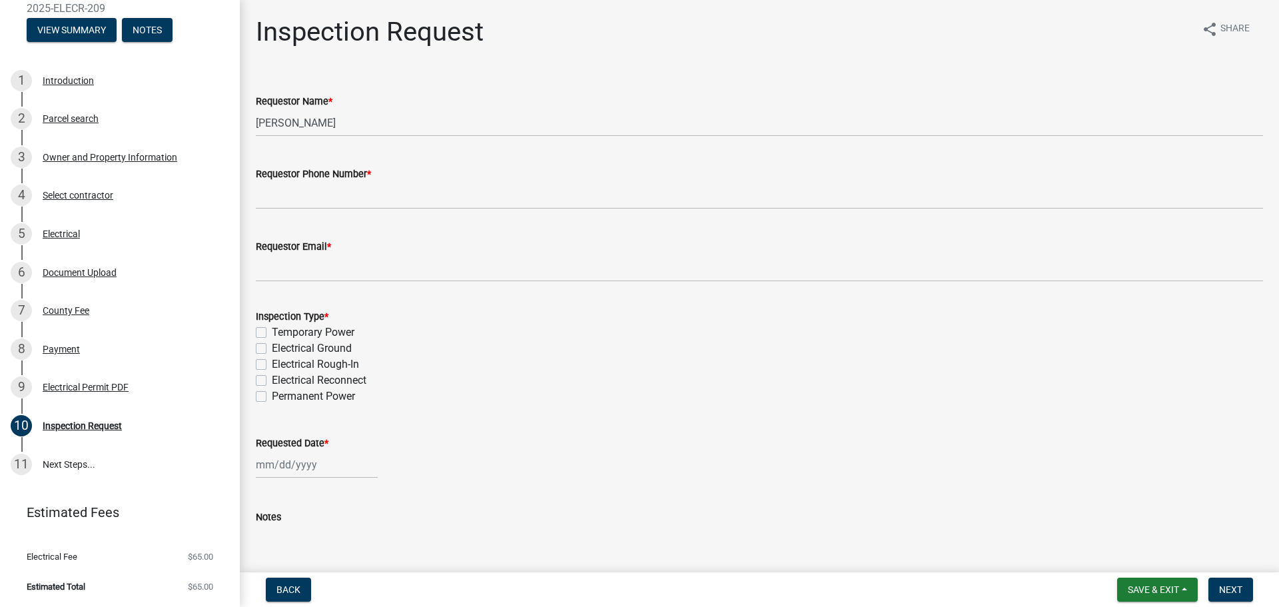
click at [272, 332] on label "Temporary Power" at bounding box center [313, 332] width 83 height 16
click at [272, 332] on input "Temporary Power" at bounding box center [276, 328] width 9 height 9
checkbox input "true"
checkbox input "false"
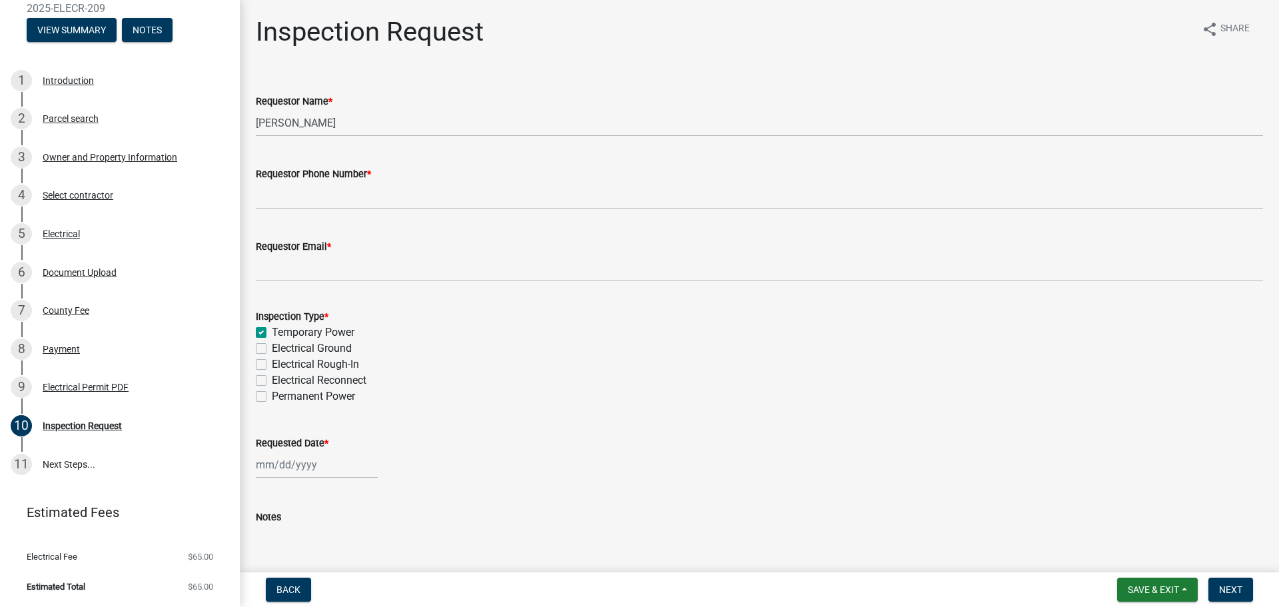
checkbox input "false"
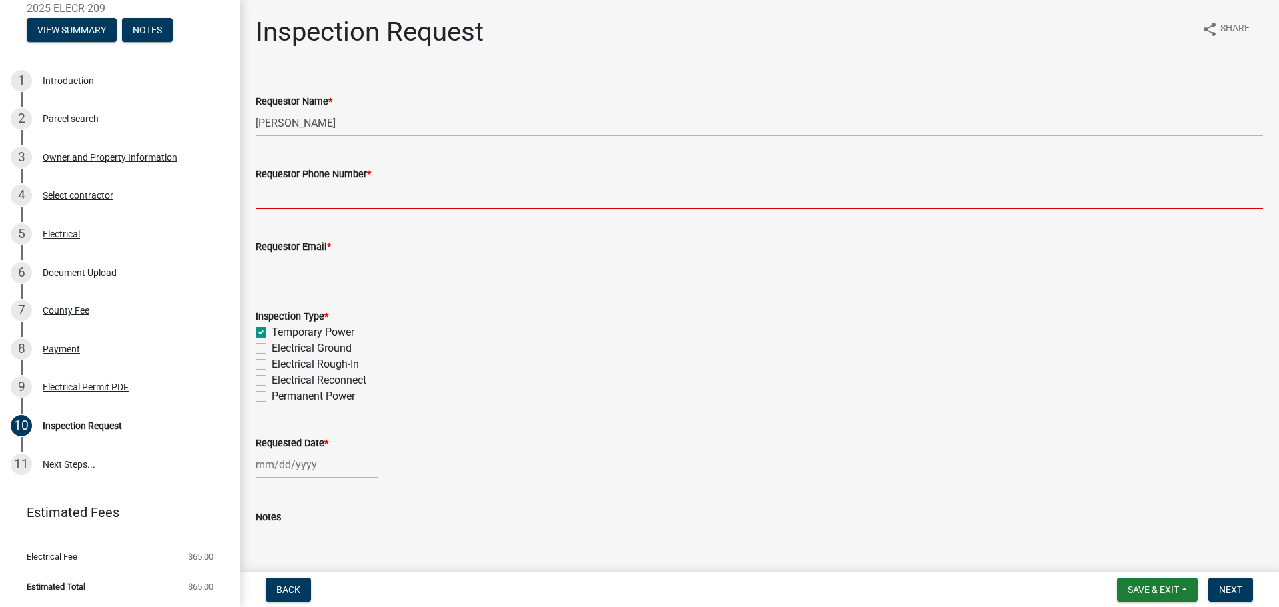
drag, startPoint x: 466, startPoint y: 205, endPoint x: 466, endPoint y: 184, distance: 20.7
click at [466, 202] on input "Requestor Phone Number *" at bounding box center [759, 195] width 1007 height 27
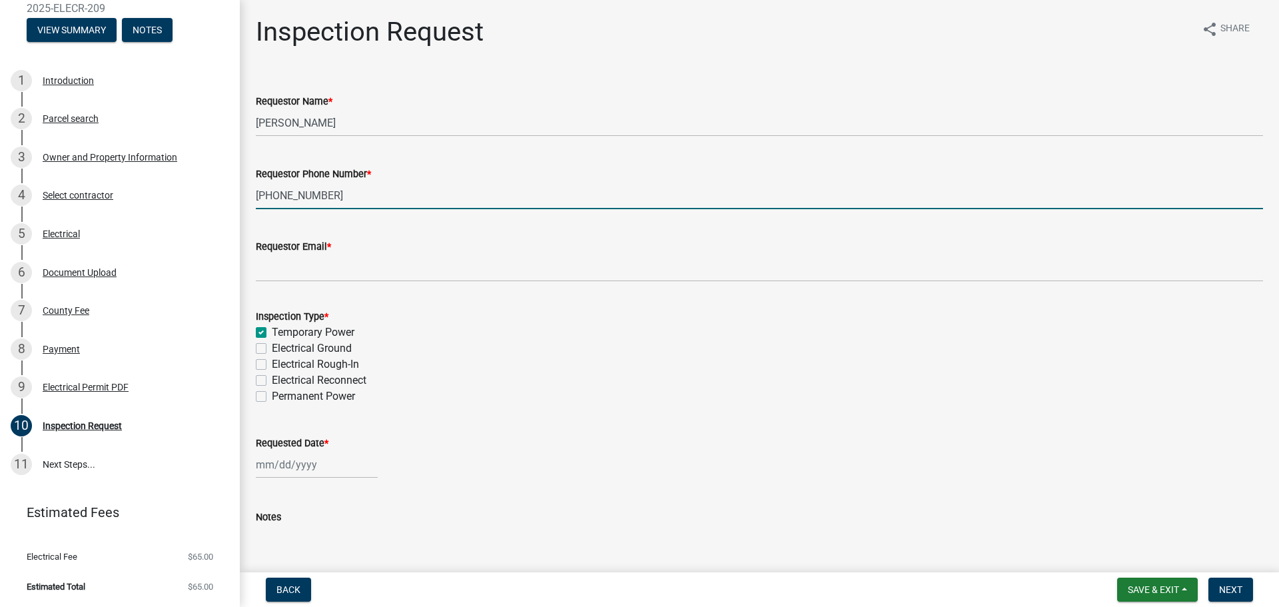
type input "[PHONE_NUMBER]"
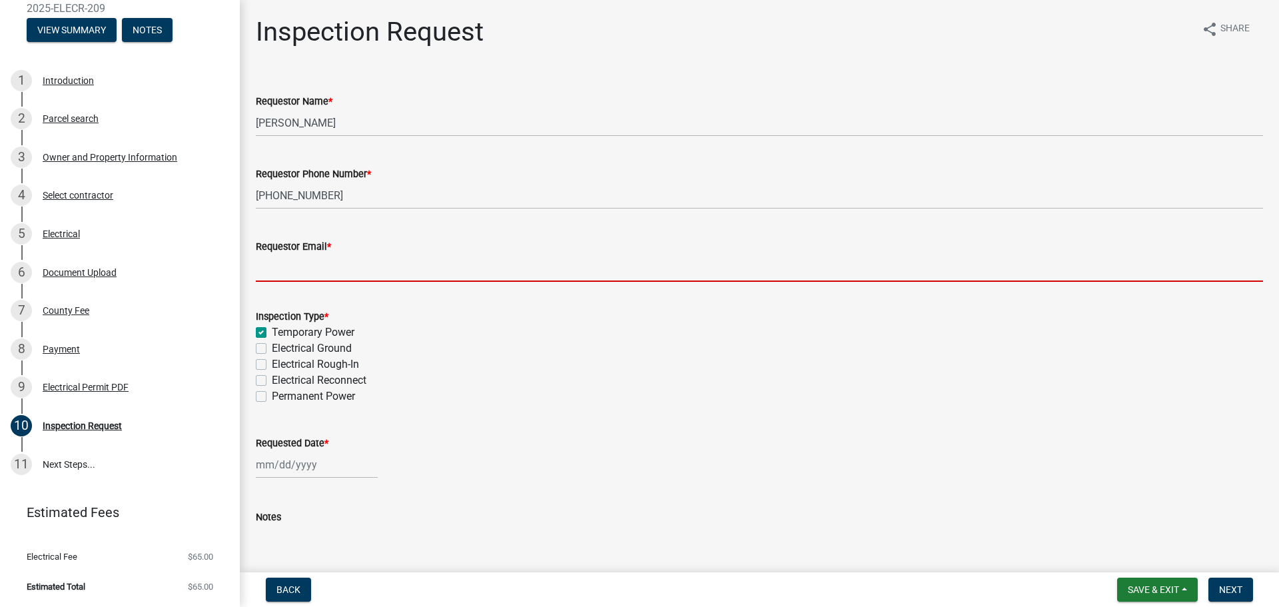
click at [381, 279] on input "Requestor Email *" at bounding box center [759, 268] width 1007 height 27
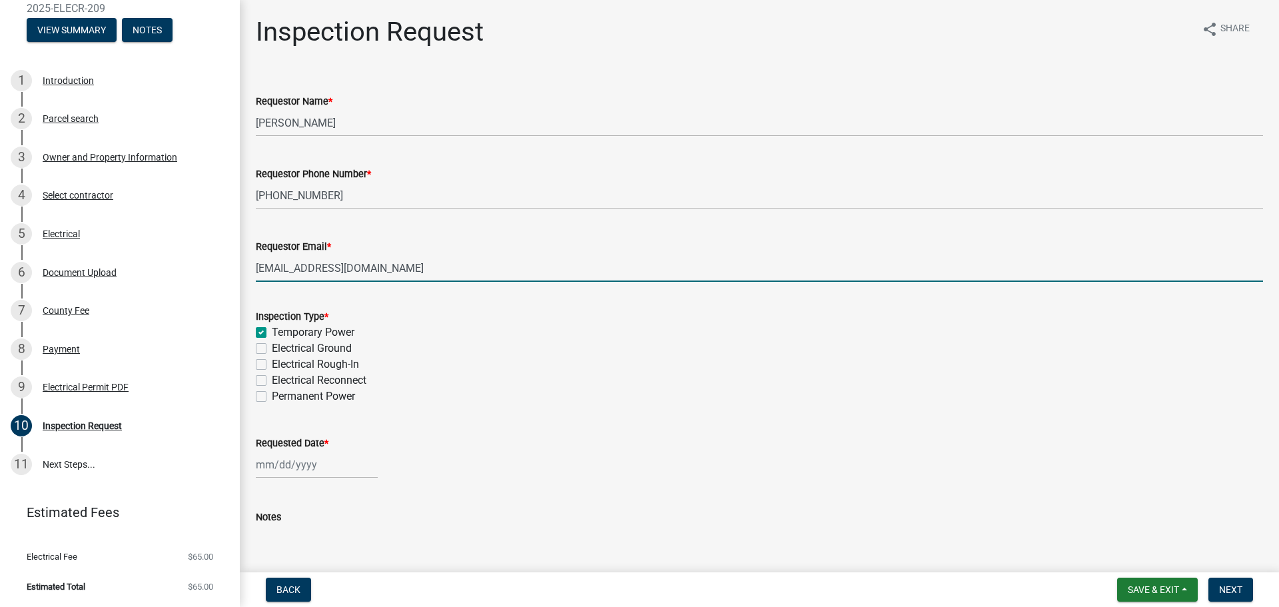
type input "[EMAIL_ADDRESS][DOMAIN_NAME]"
click at [274, 468] on div at bounding box center [317, 464] width 122 height 27
select select "8"
select select "2025"
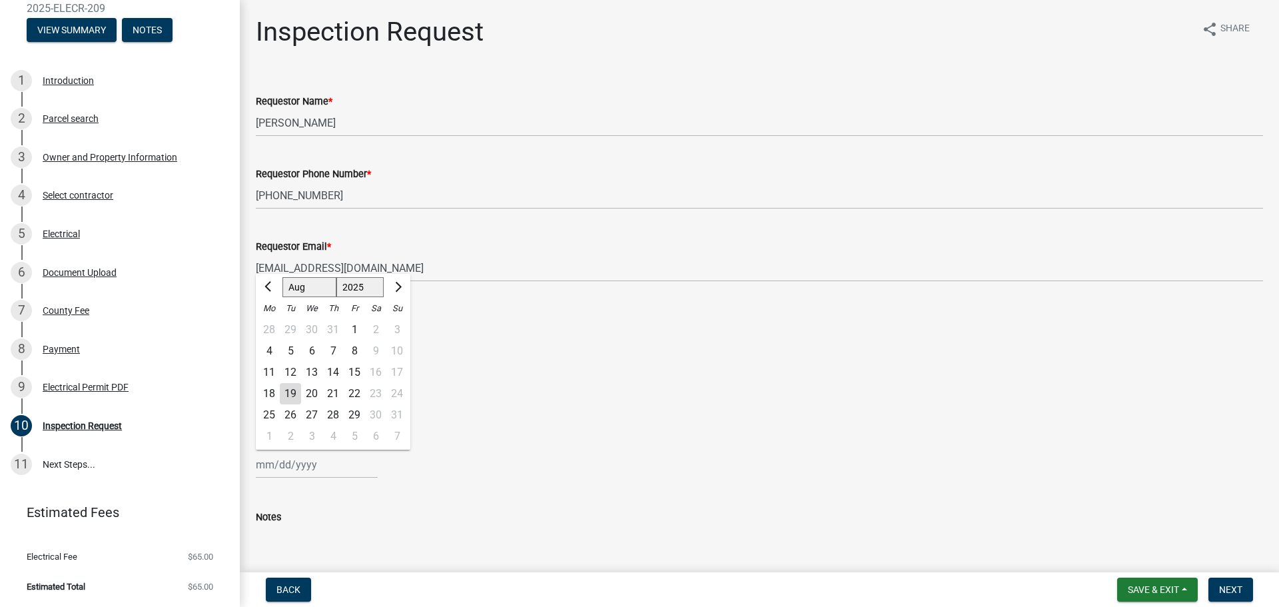
click at [312, 390] on div "20" at bounding box center [311, 393] width 21 height 21
type input "[DATE]"
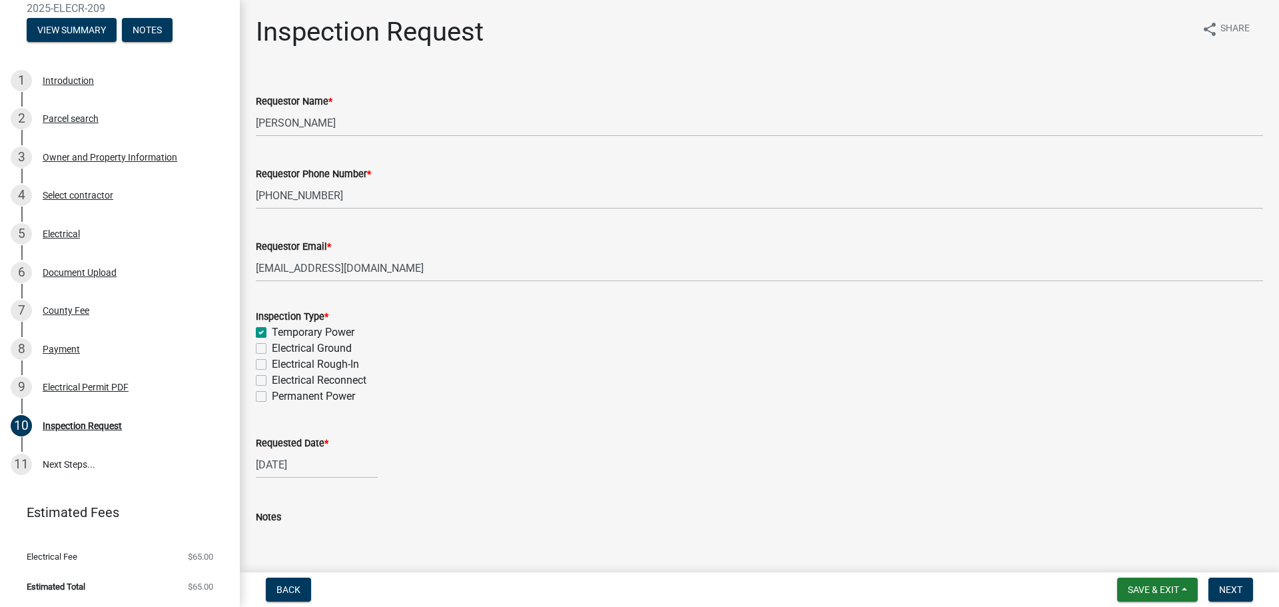
click at [613, 402] on div "Permanent Power" at bounding box center [759, 396] width 1007 height 16
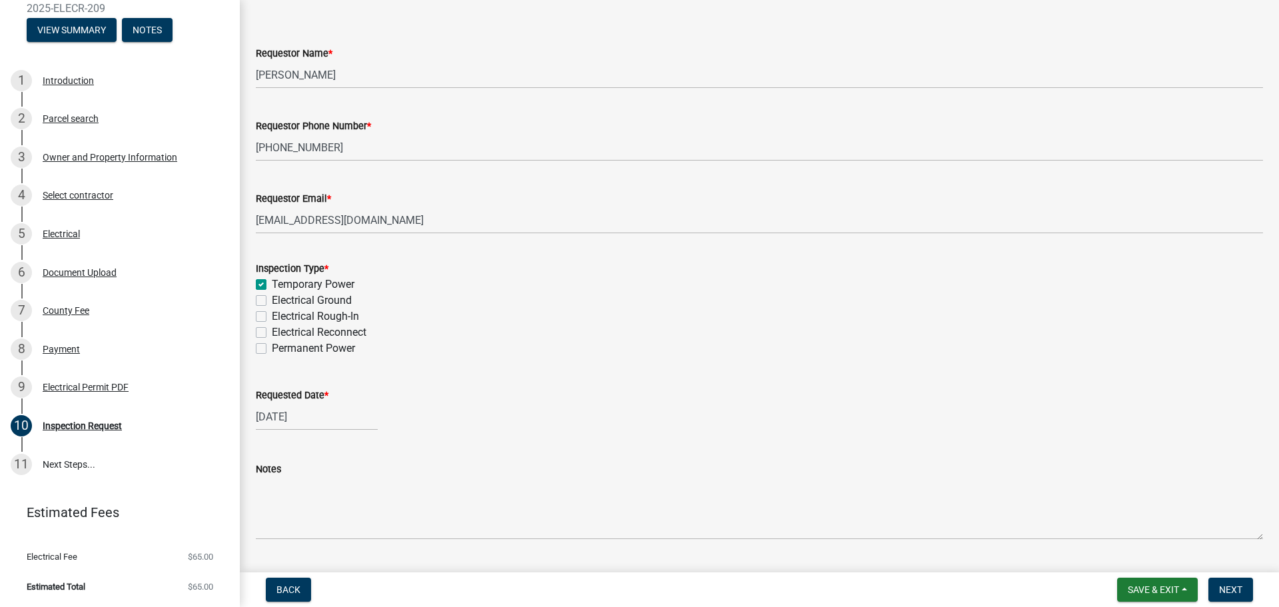
scroll to position [17, 0]
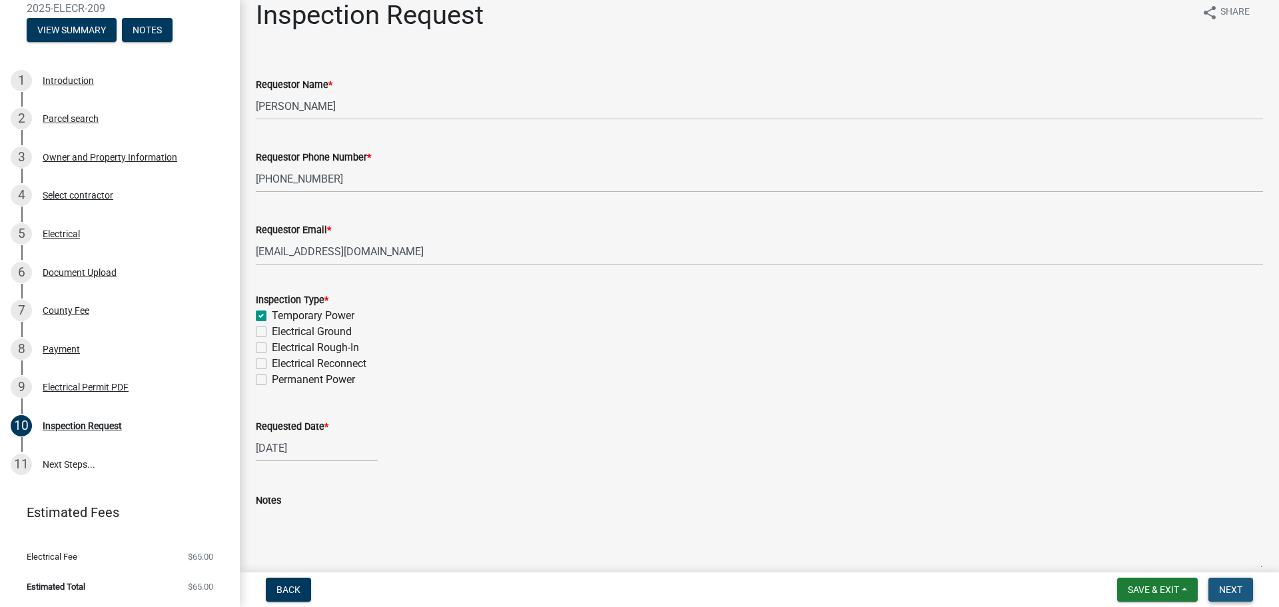
click at [1224, 592] on span "Next" at bounding box center [1230, 589] width 23 height 11
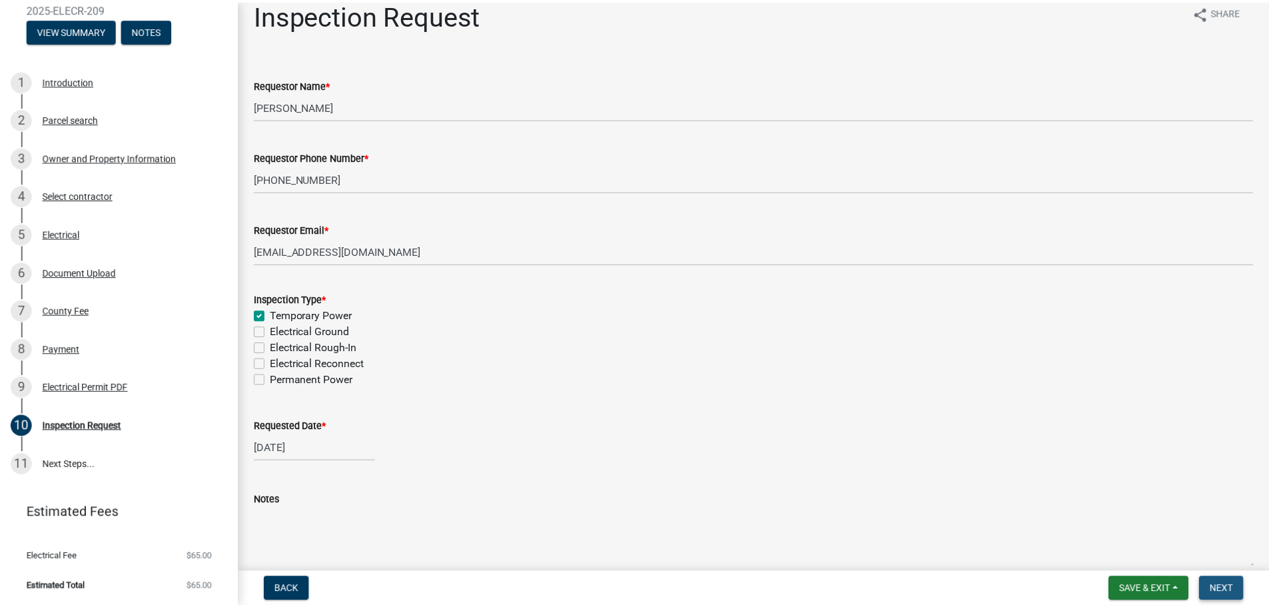
scroll to position [0, 0]
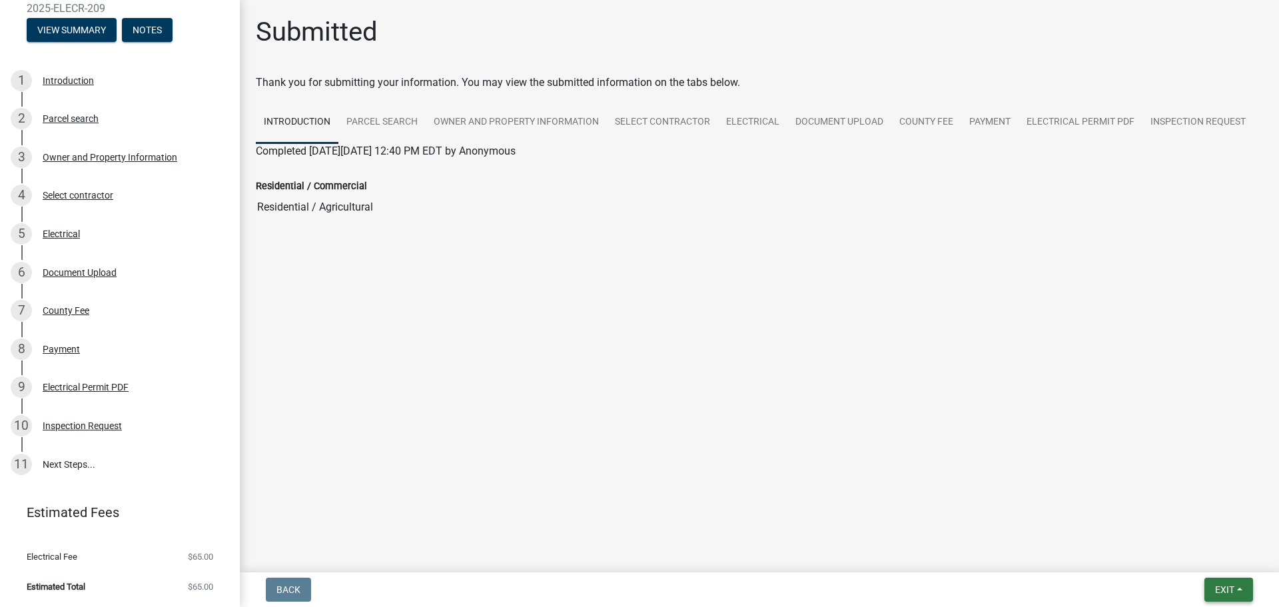
click at [1215, 584] on span "Exit" at bounding box center [1224, 589] width 19 height 11
click at [1181, 556] on button "Save & Exit" at bounding box center [1200, 555] width 107 height 32
